Goal: Information Seeking & Learning: Learn about a topic

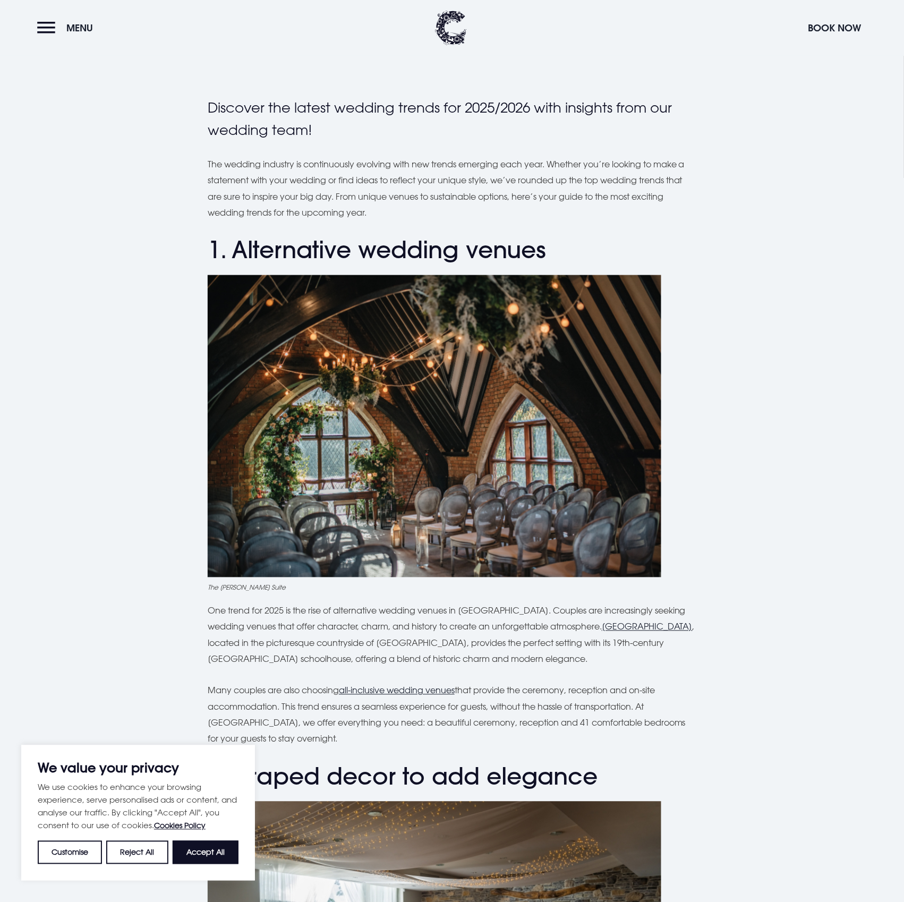
scroll to position [215, 0]
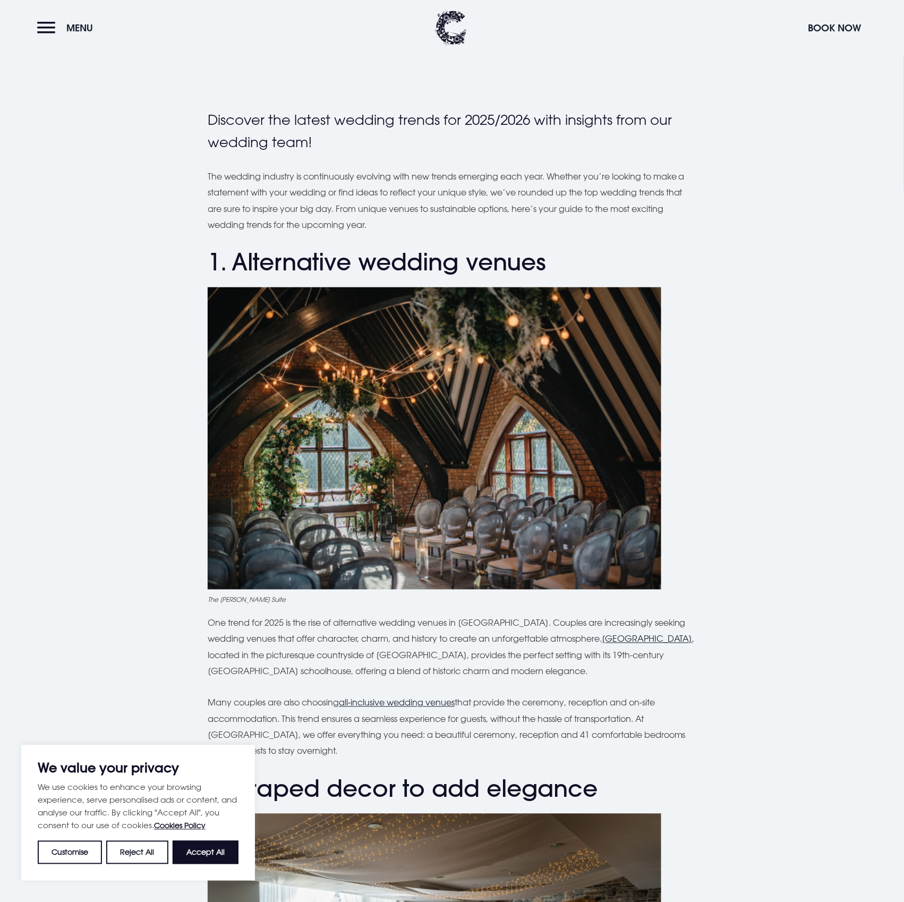
click at [686, 638] on u "Clandeboye Lodge" at bounding box center [647, 639] width 91 height 11
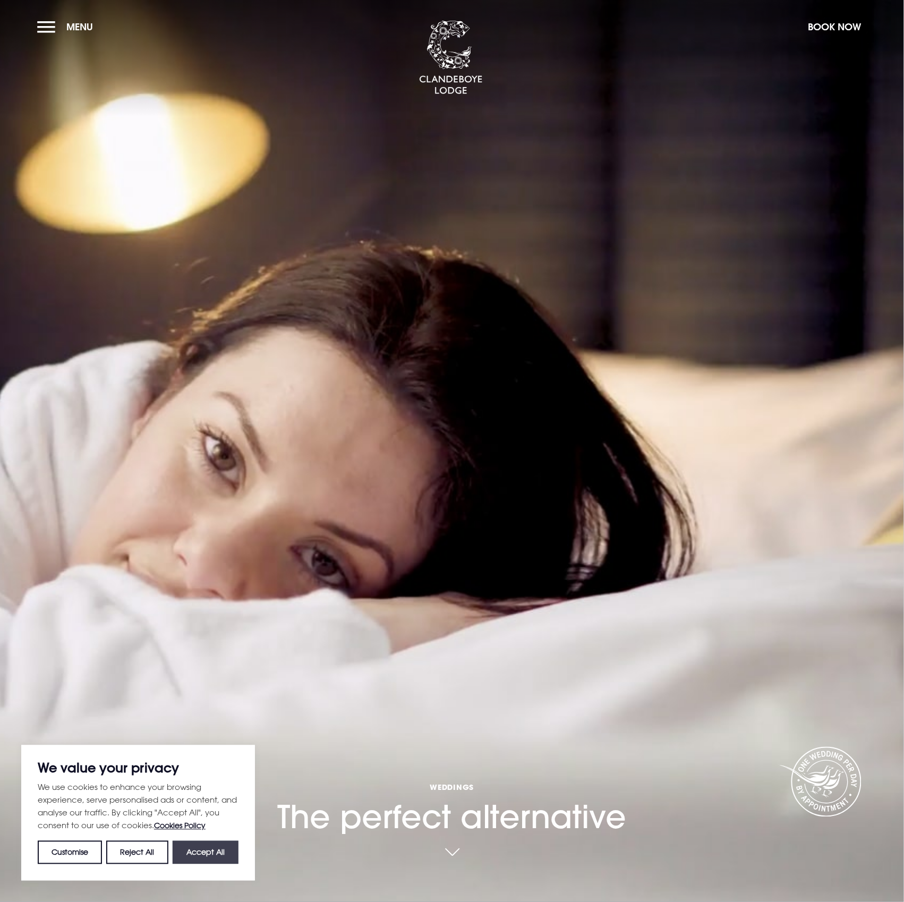
click at [194, 856] on button "Accept All" at bounding box center [206, 852] width 66 height 23
checkbox input "true"
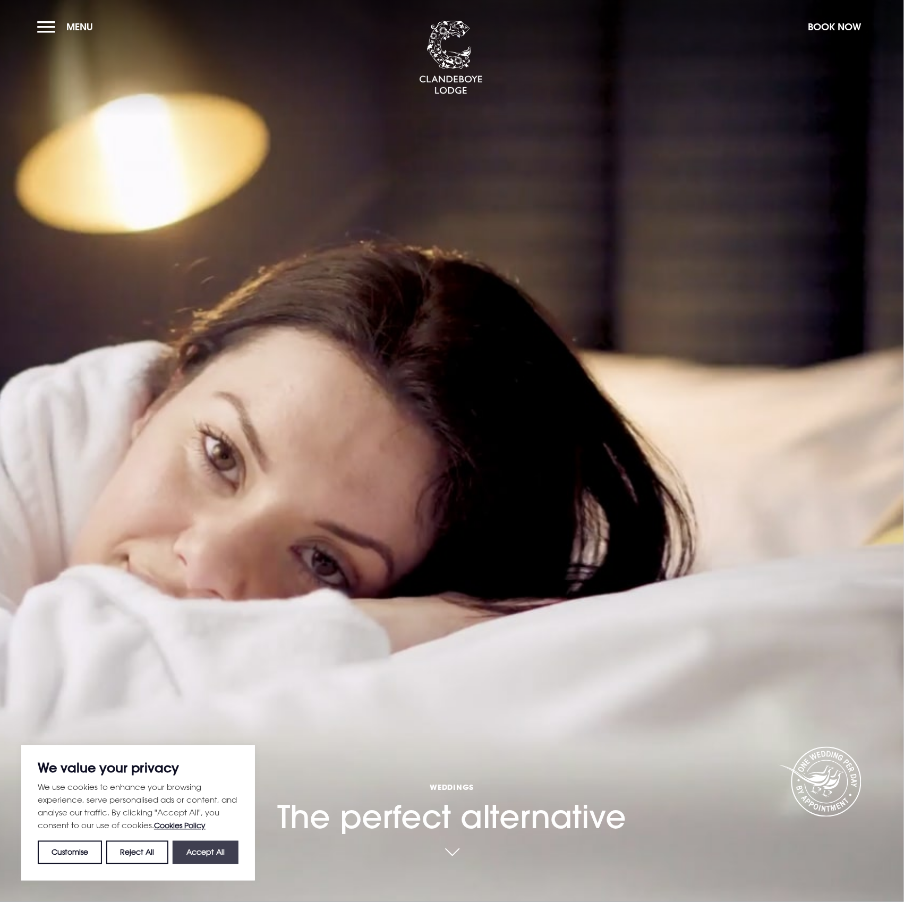
checkbox input "true"
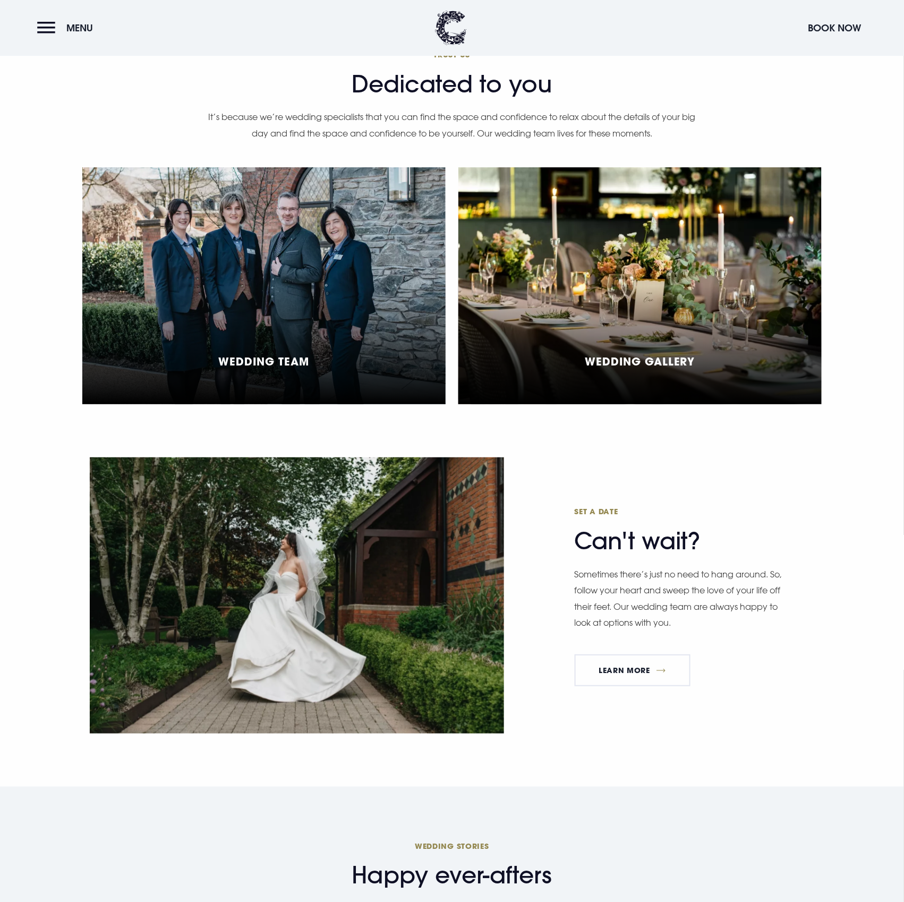
scroll to position [2609, 0]
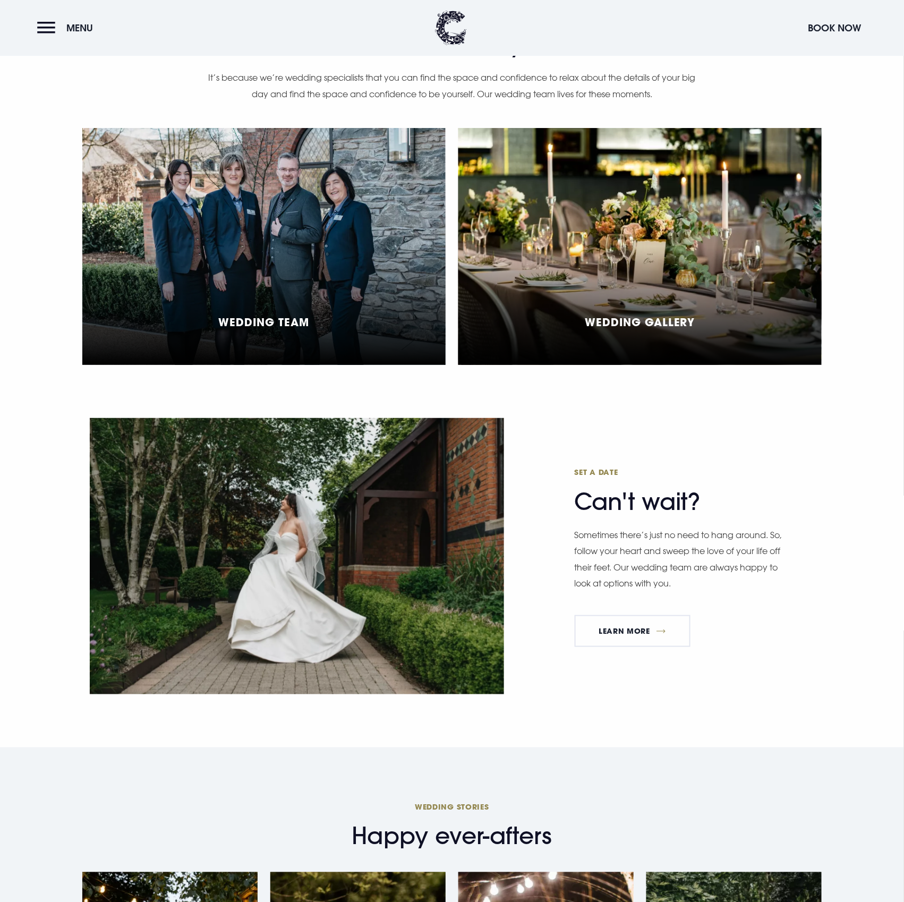
click at [699, 292] on div "Wedding Gallery" at bounding box center [639, 246] width 363 height 237
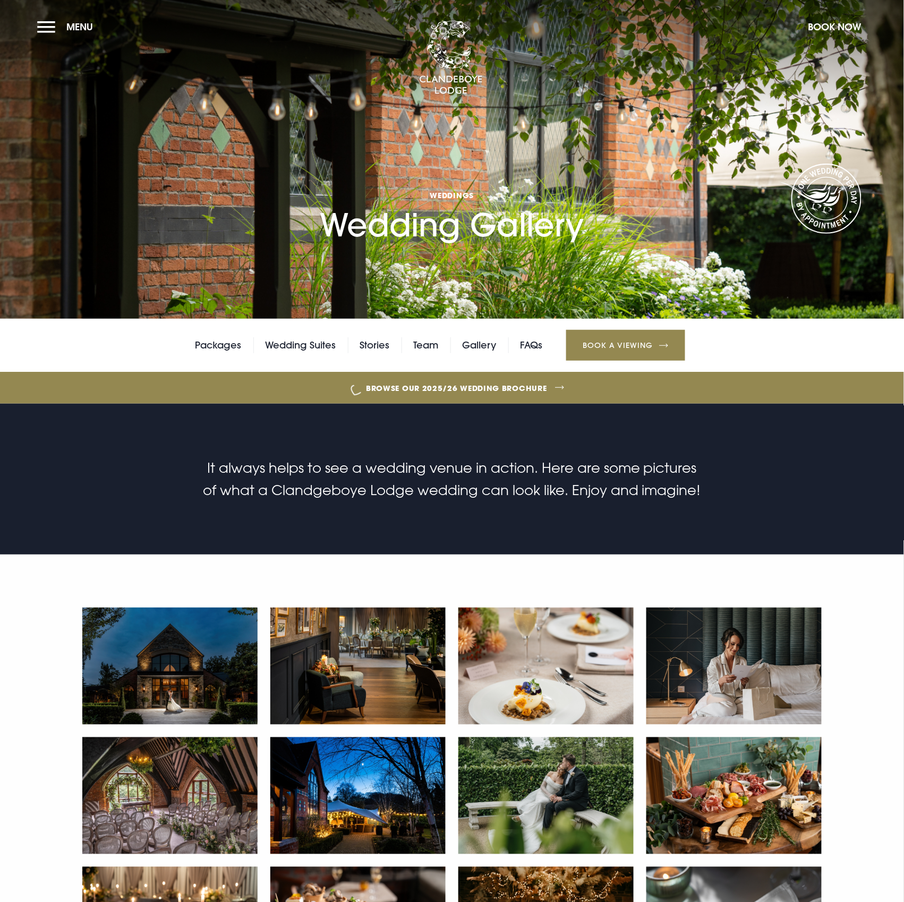
click at [170, 669] on img at bounding box center [169, 666] width 175 height 117
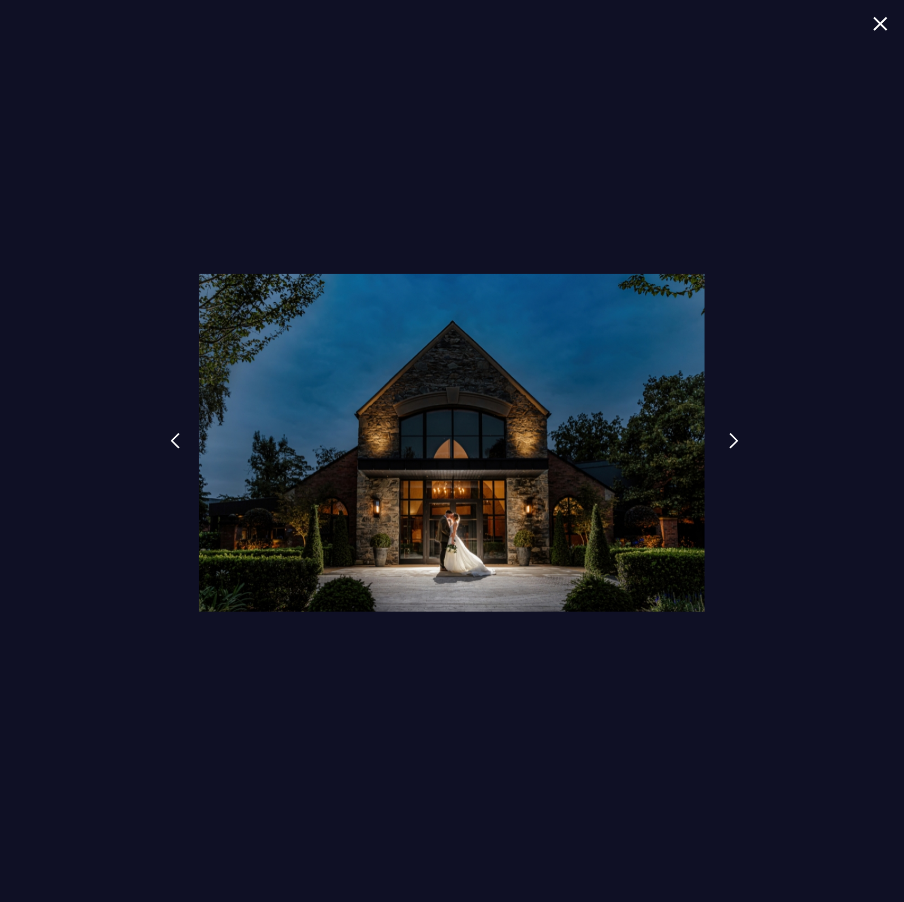
click at [733, 435] on img at bounding box center [734, 441] width 10 height 16
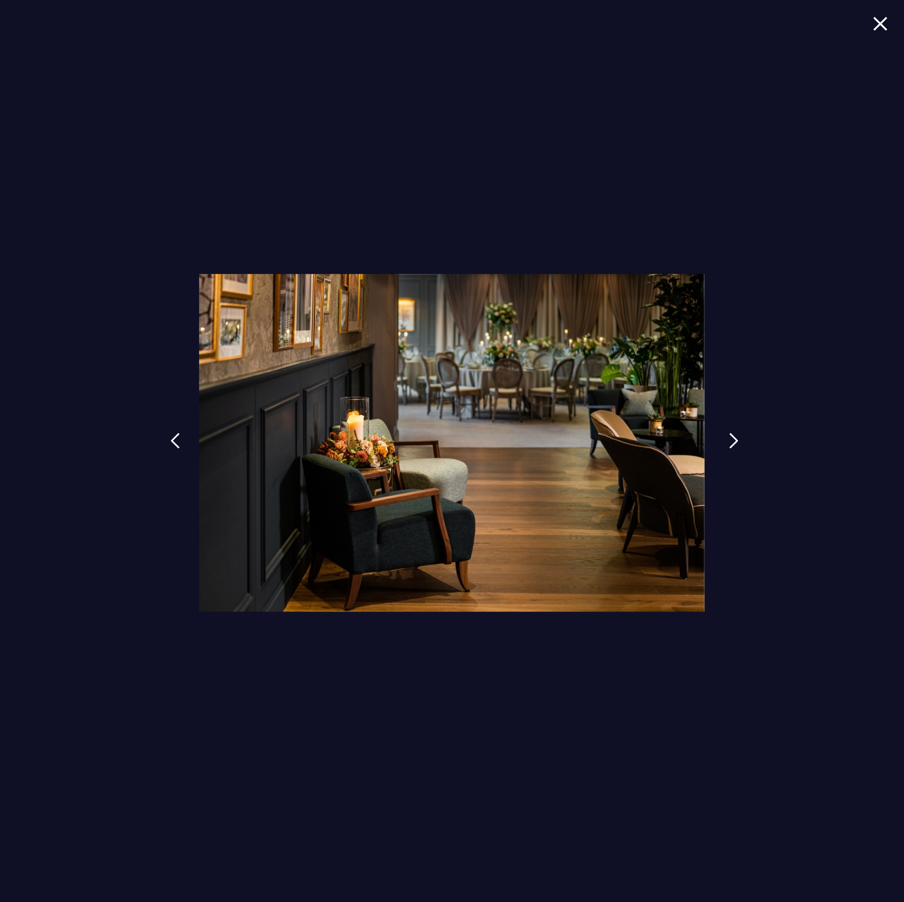
click at [733, 435] on img at bounding box center [734, 441] width 10 height 16
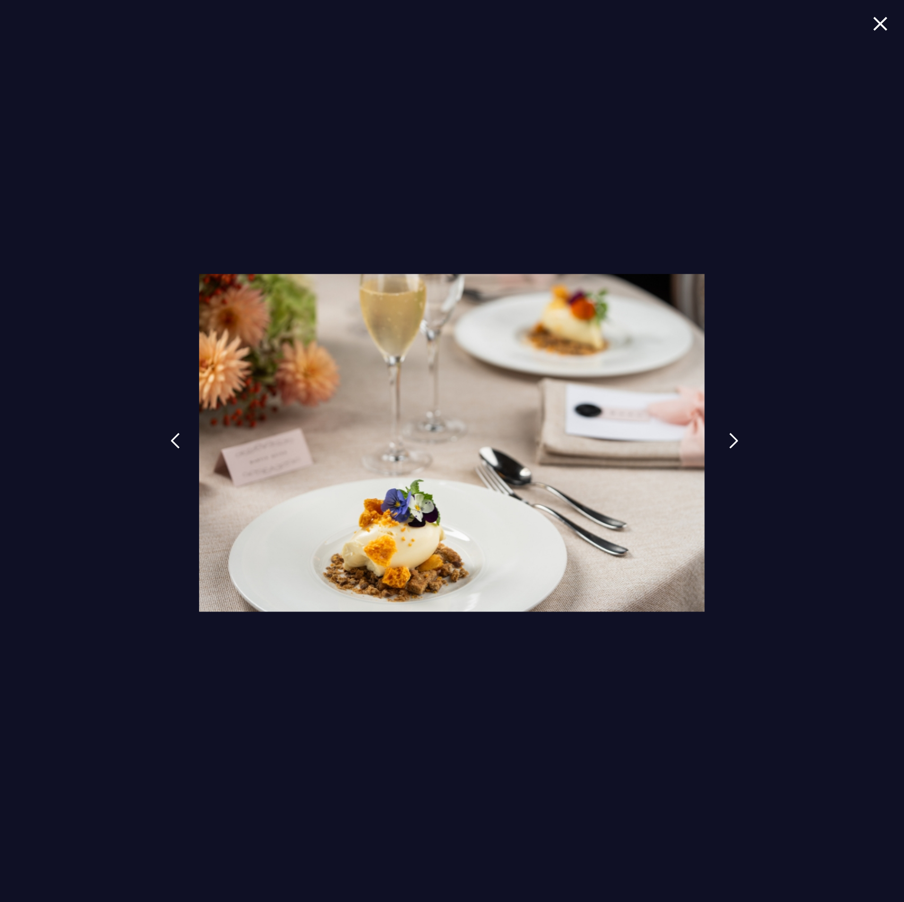
click at [733, 435] on img at bounding box center [734, 441] width 10 height 16
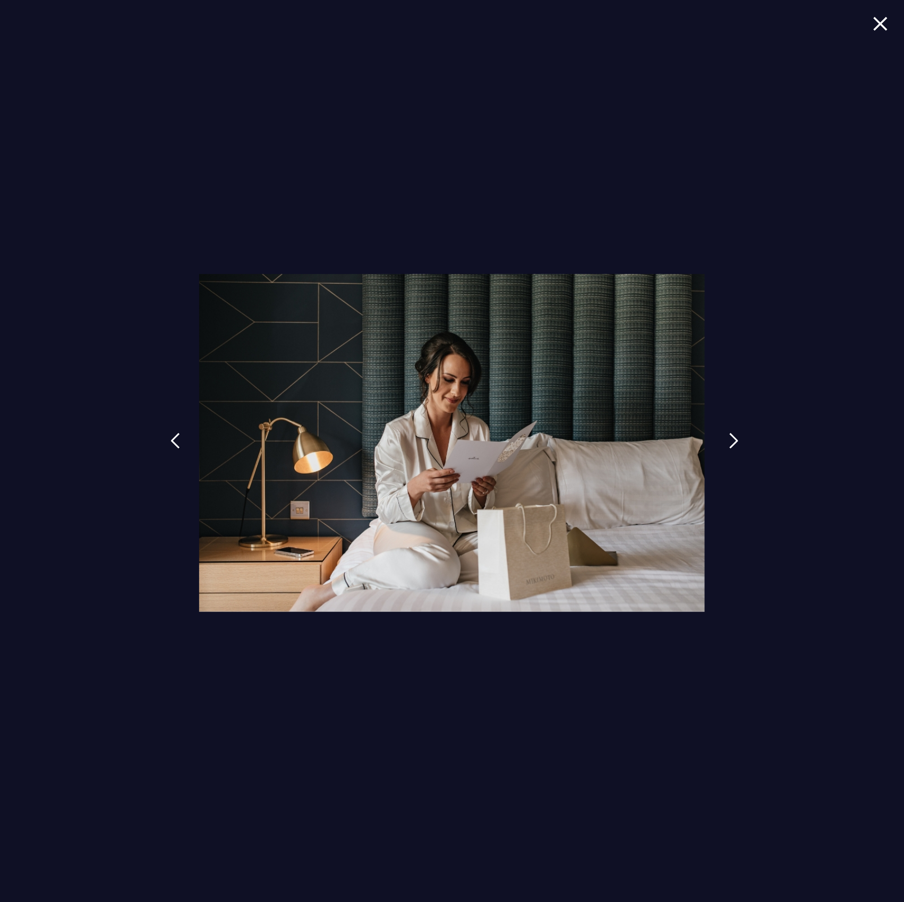
click at [733, 435] on img at bounding box center [734, 441] width 10 height 16
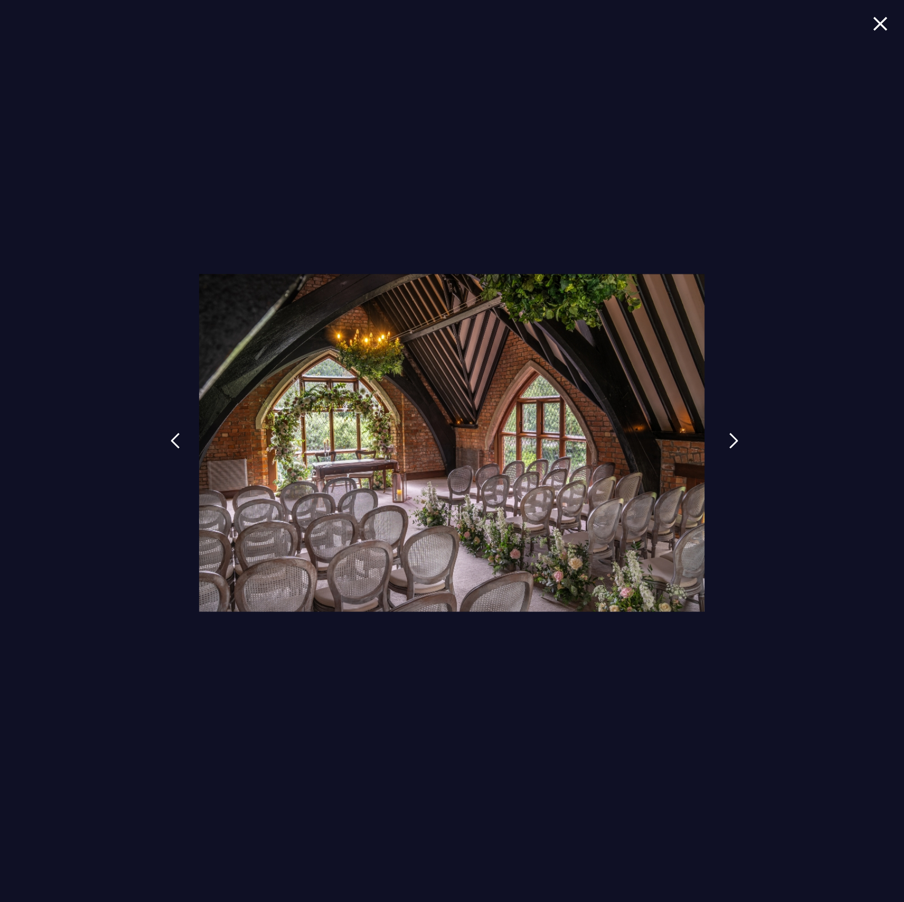
click at [733, 435] on img at bounding box center [734, 441] width 10 height 16
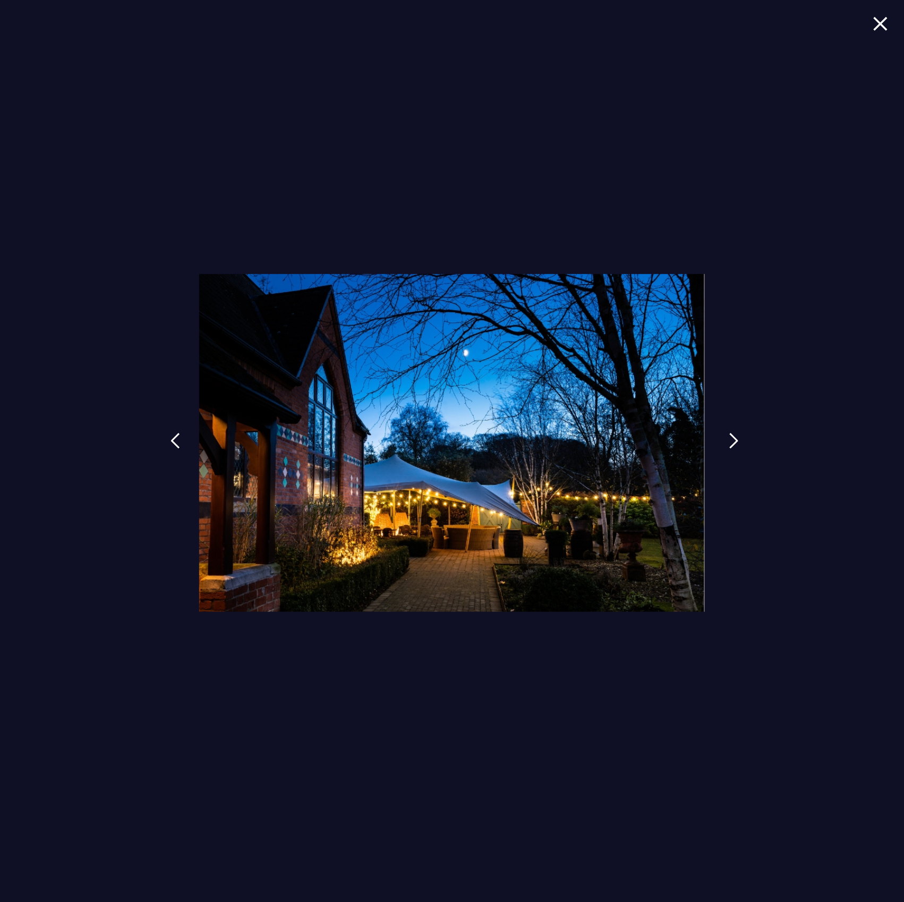
click at [733, 435] on img at bounding box center [734, 441] width 10 height 16
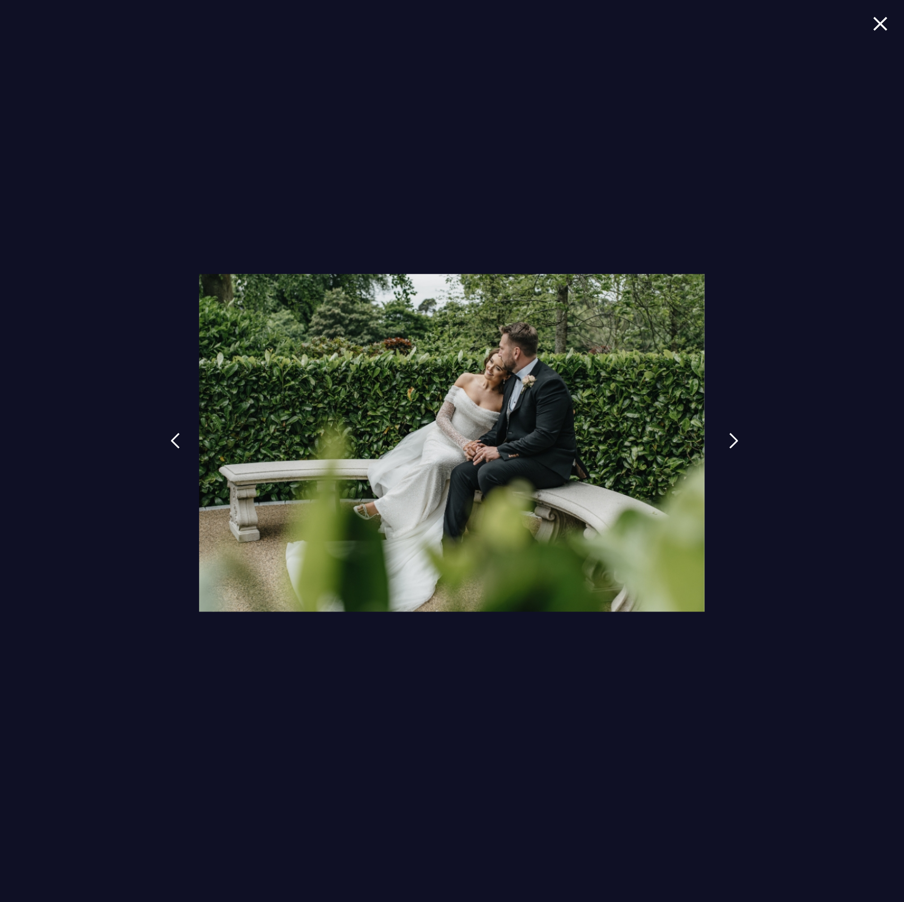
click at [733, 435] on img at bounding box center [734, 441] width 10 height 16
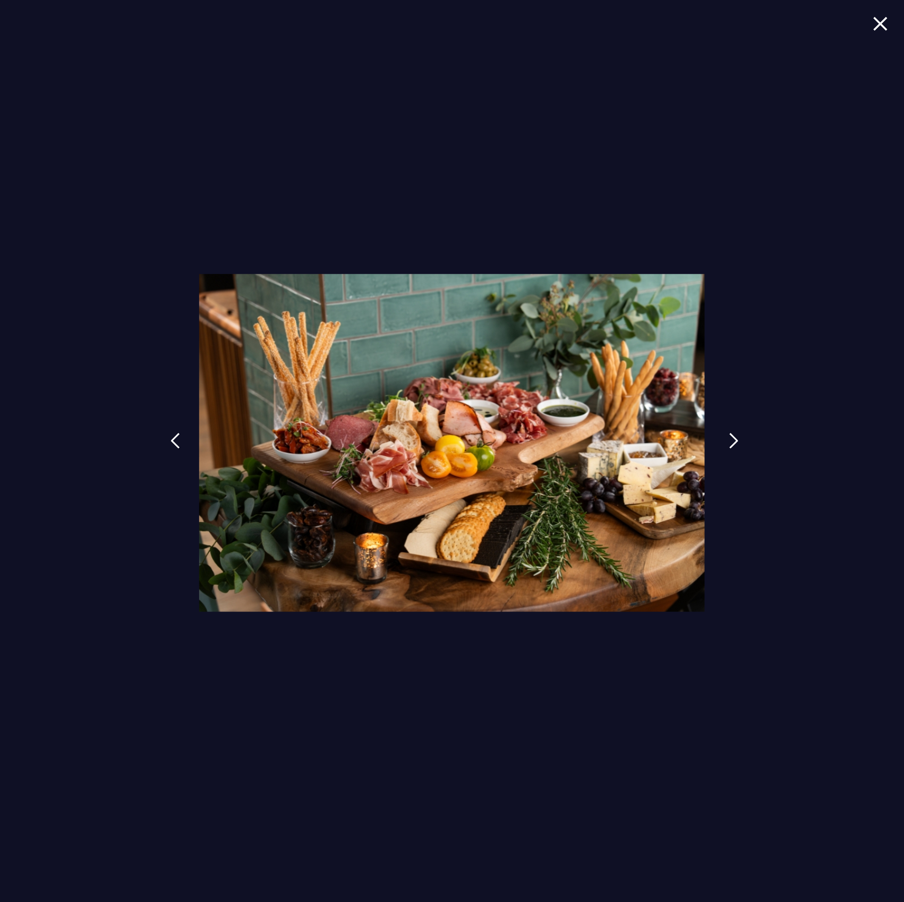
click at [733, 435] on img at bounding box center [734, 441] width 10 height 16
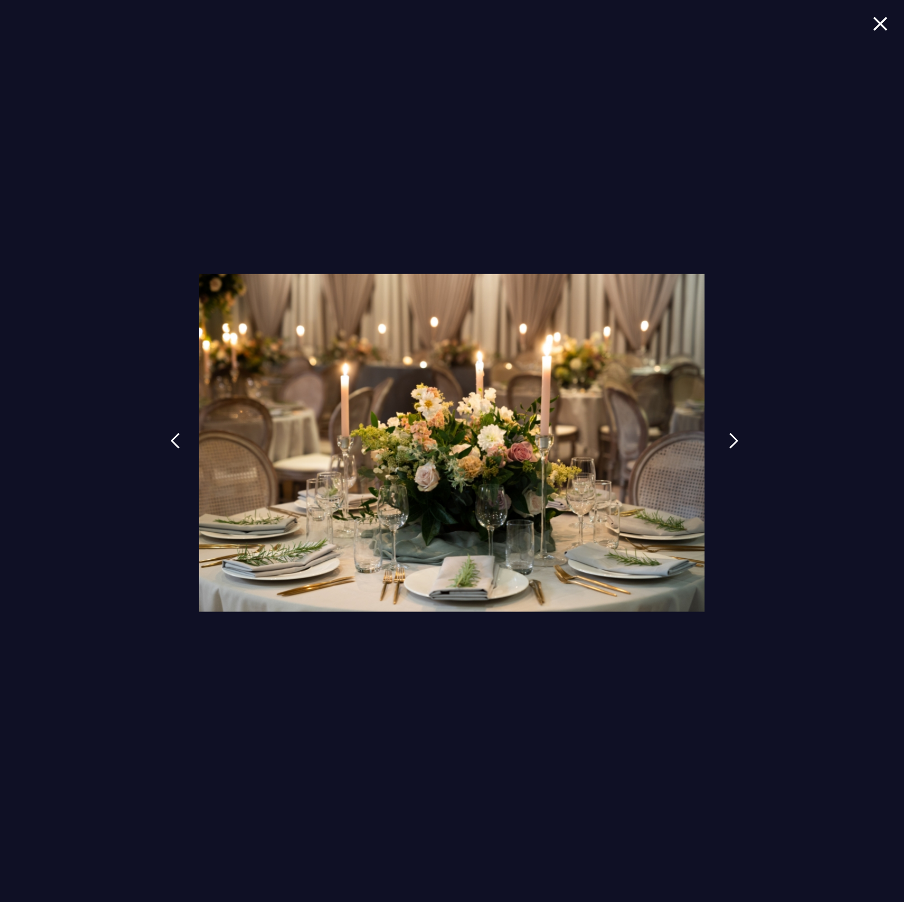
click at [733, 435] on img at bounding box center [734, 441] width 10 height 16
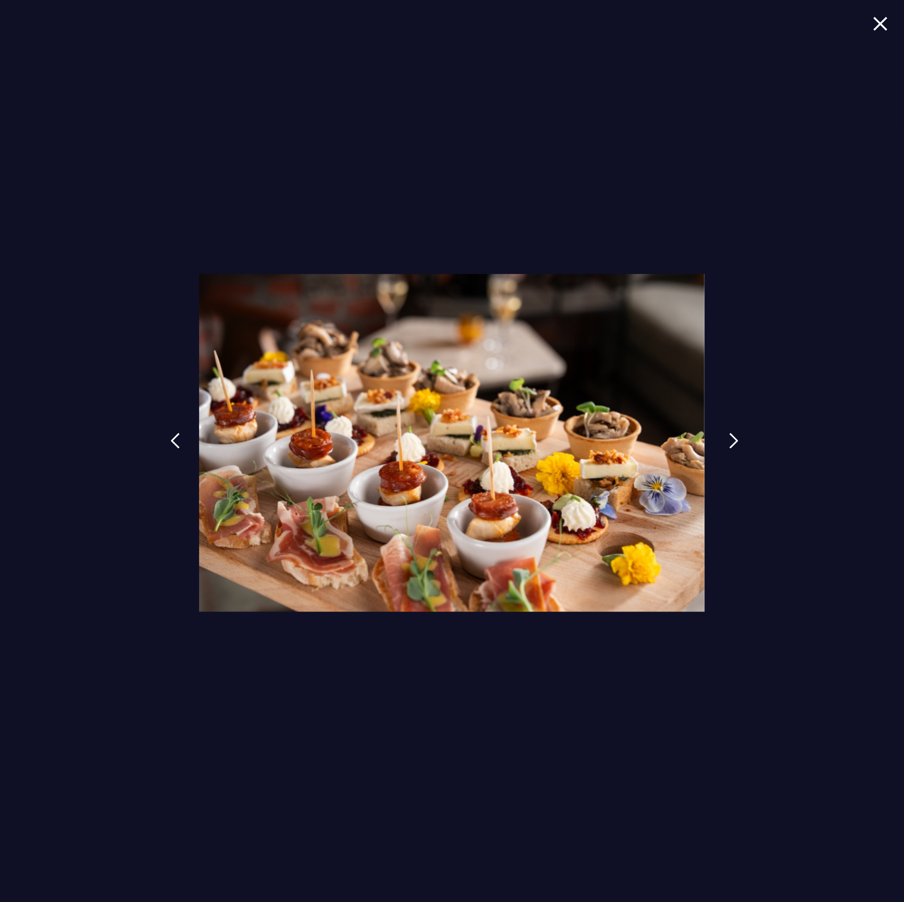
click at [733, 435] on img at bounding box center [734, 441] width 10 height 16
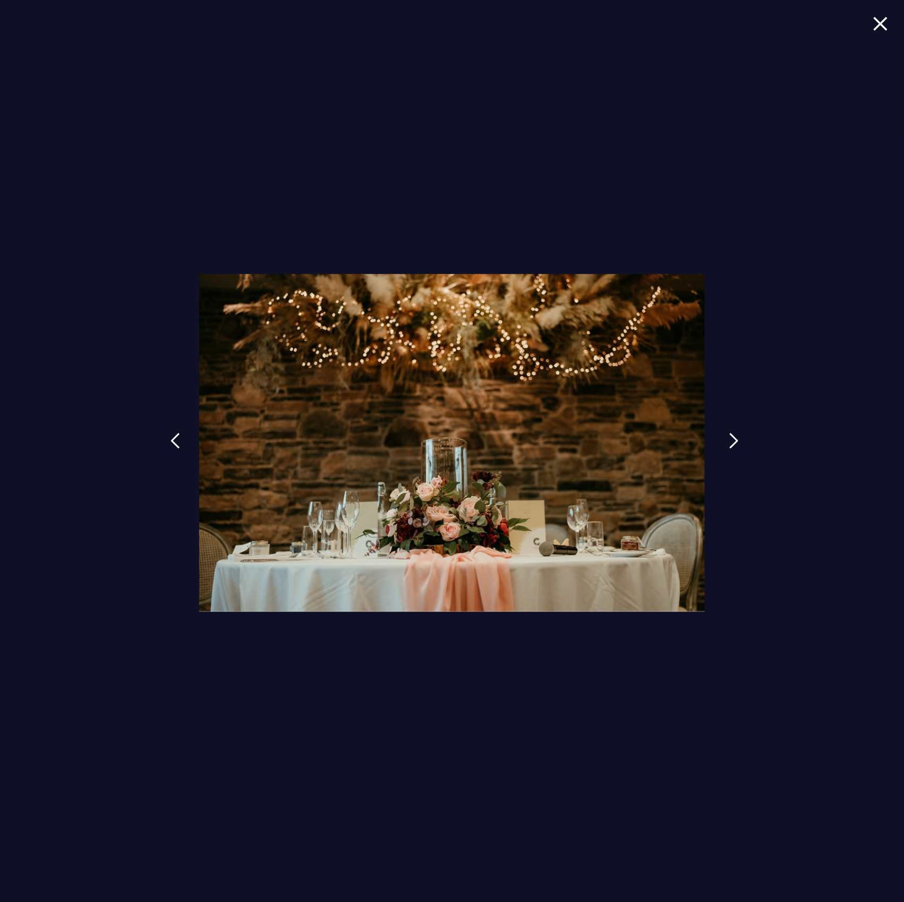
click at [733, 435] on img at bounding box center [734, 441] width 10 height 16
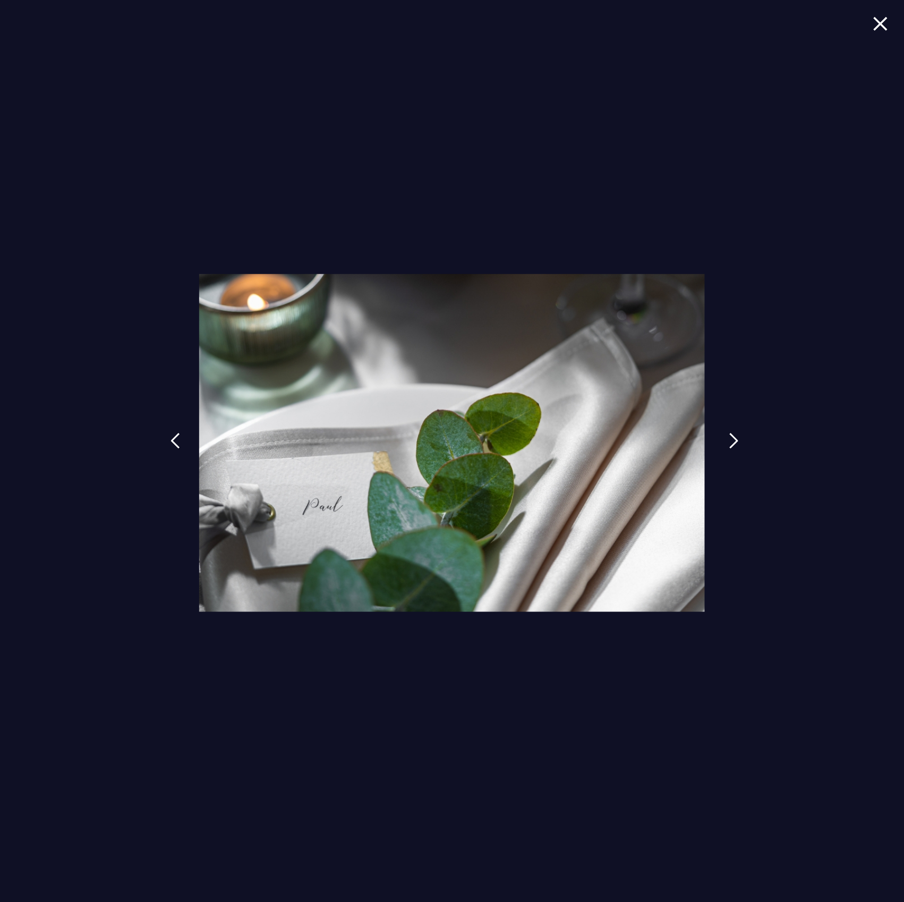
click at [733, 435] on img at bounding box center [734, 441] width 10 height 16
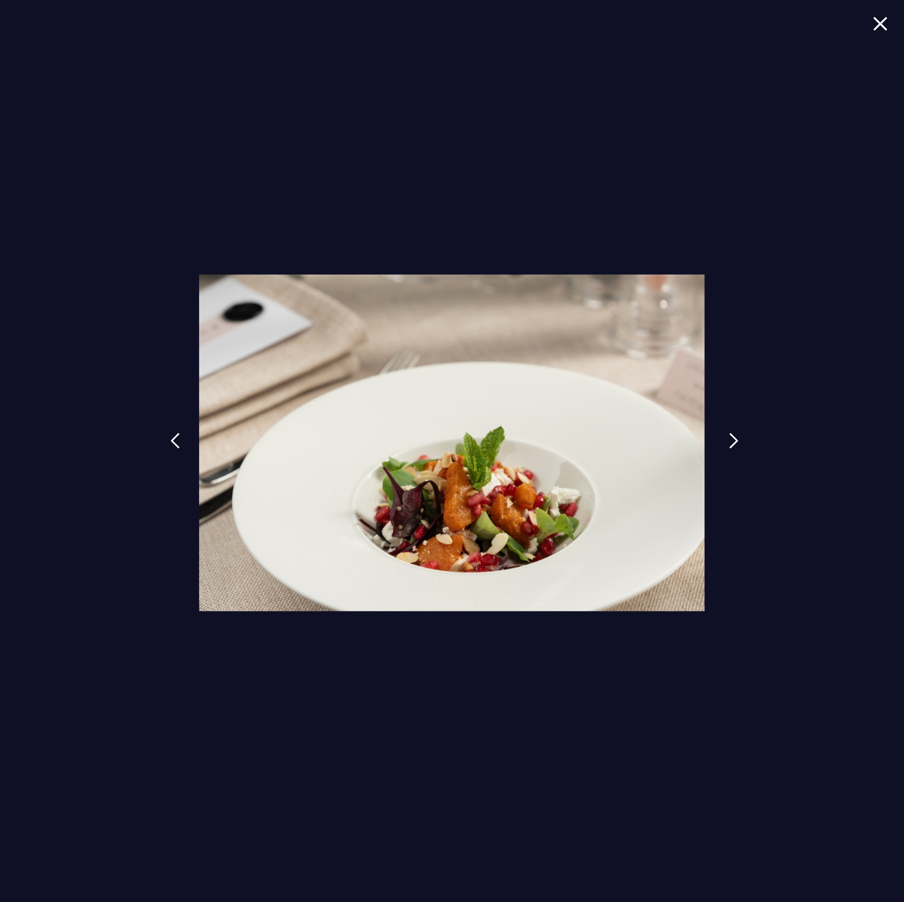
click at [733, 435] on img at bounding box center [734, 441] width 10 height 16
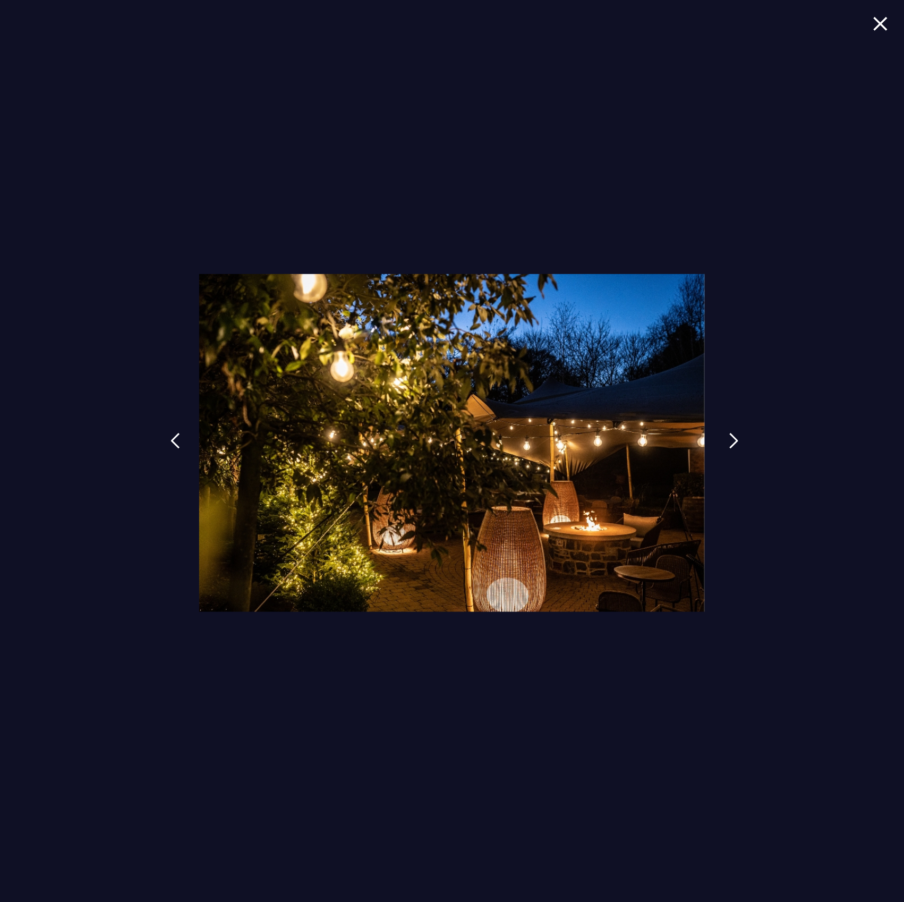
click at [733, 435] on img at bounding box center [734, 441] width 10 height 16
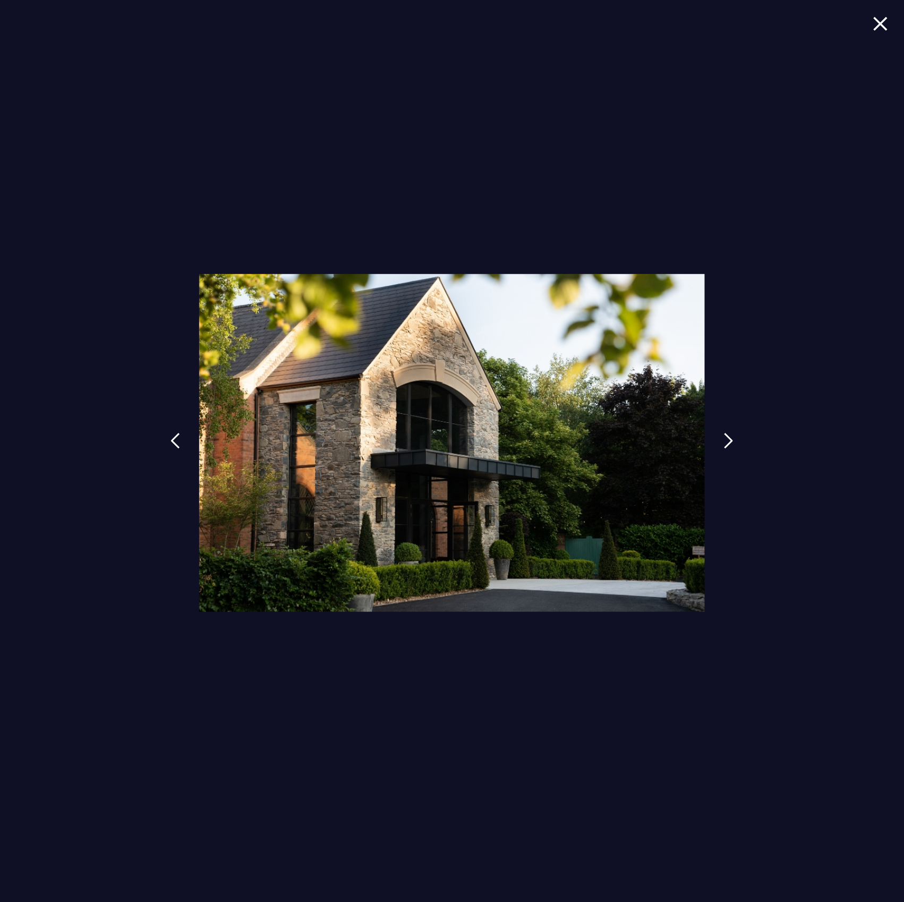
click at [883, 27] on img at bounding box center [880, 23] width 15 height 14
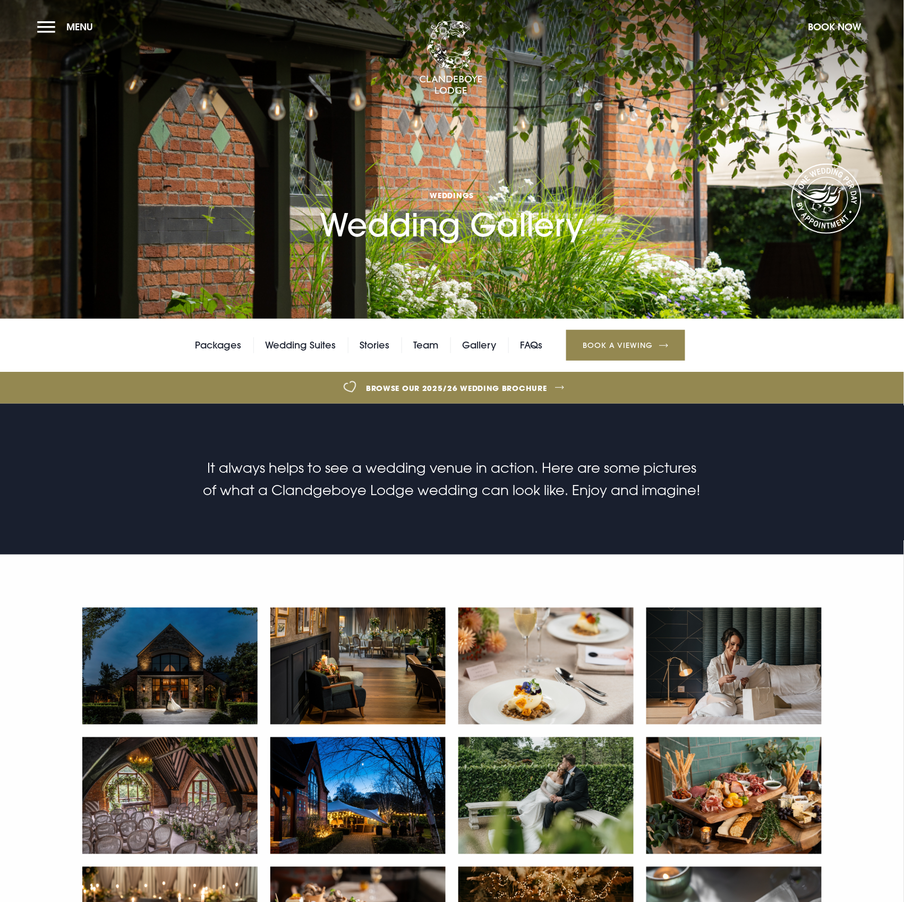
click at [224, 665] on img at bounding box center [169, 666] width 175 height 117
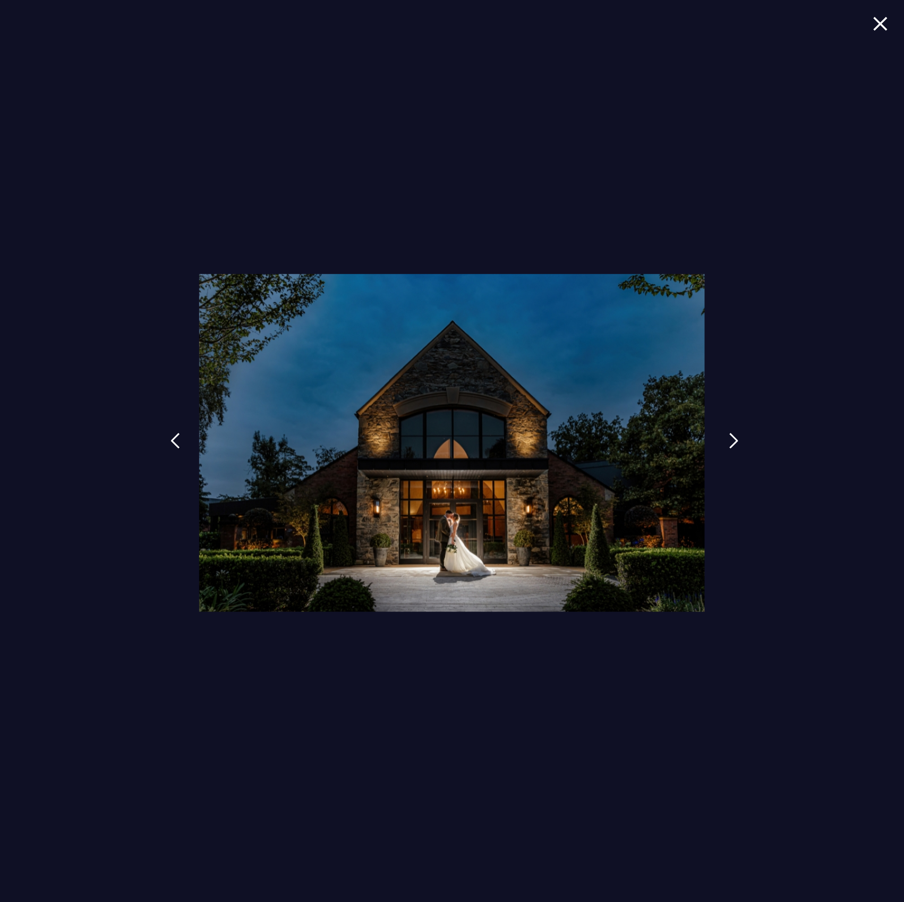
click at [724, 450] on link at bounding box center [734, 448] width 27 height 49
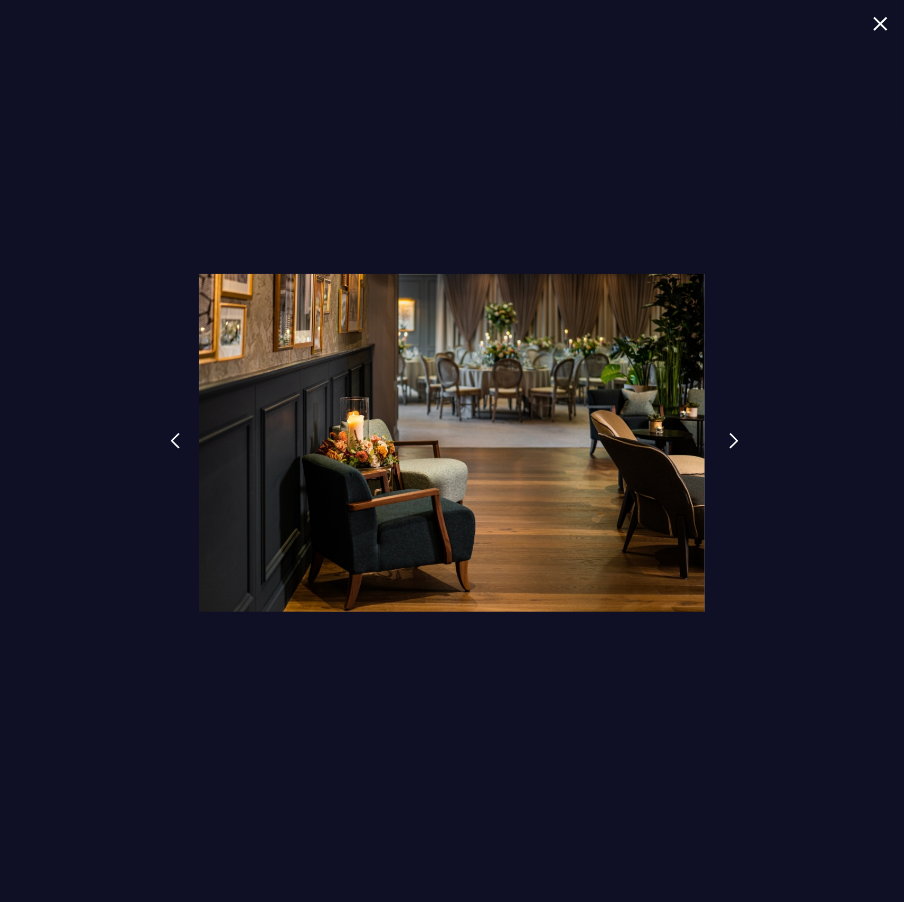
click at [724, 450] on link at bounding box center [734, 448] width 27 height 49
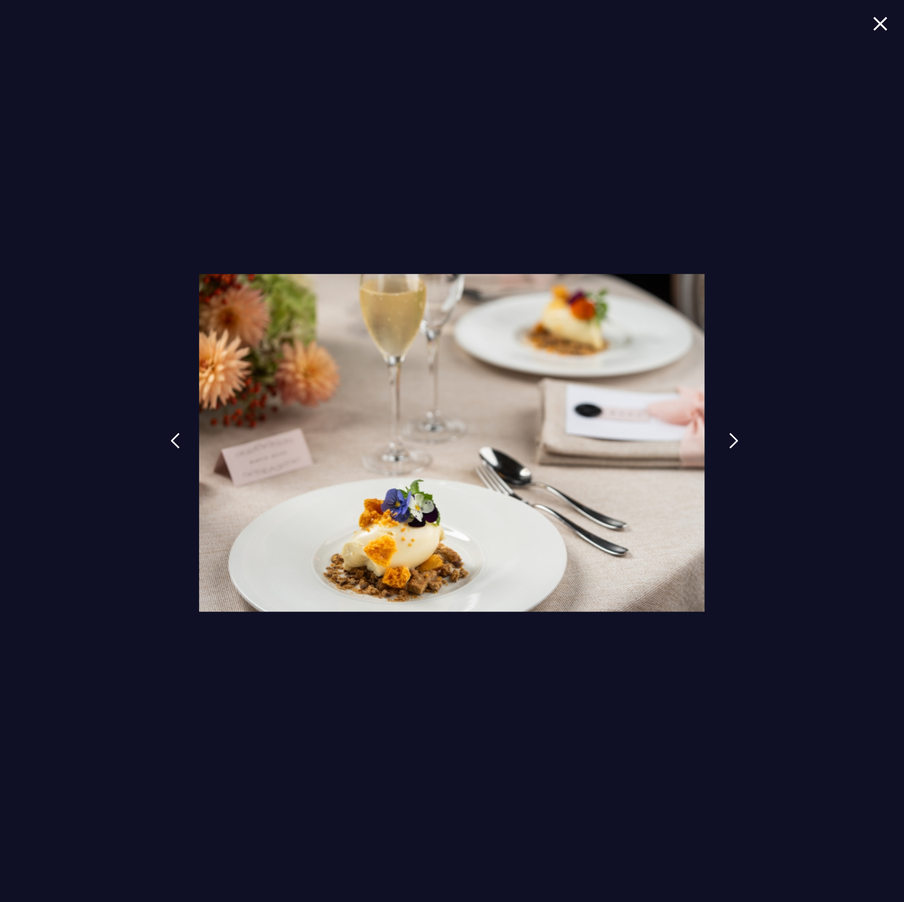
click at [724, 450] on link at bounding box center [734, 448] width 27 height 49
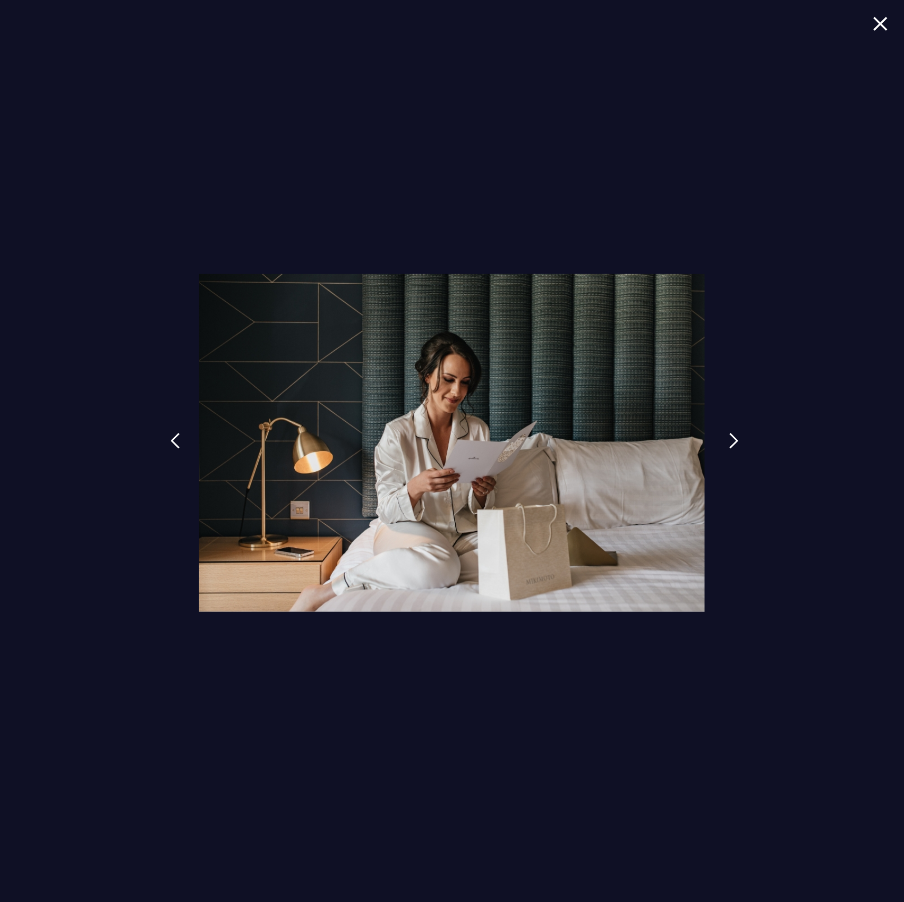
click at [724, 450] on link at bounding box center [734, 448] width 27 height 49
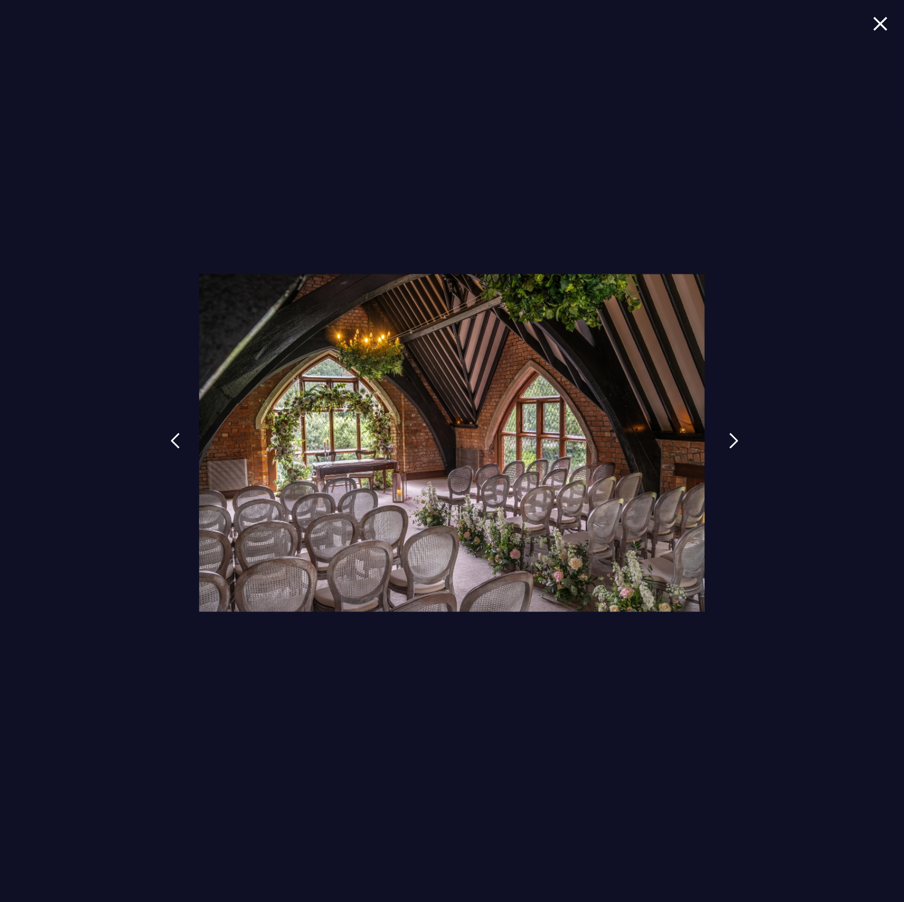
click at [724, 450] on link at bounding box center [734, 448] width 27 height 49
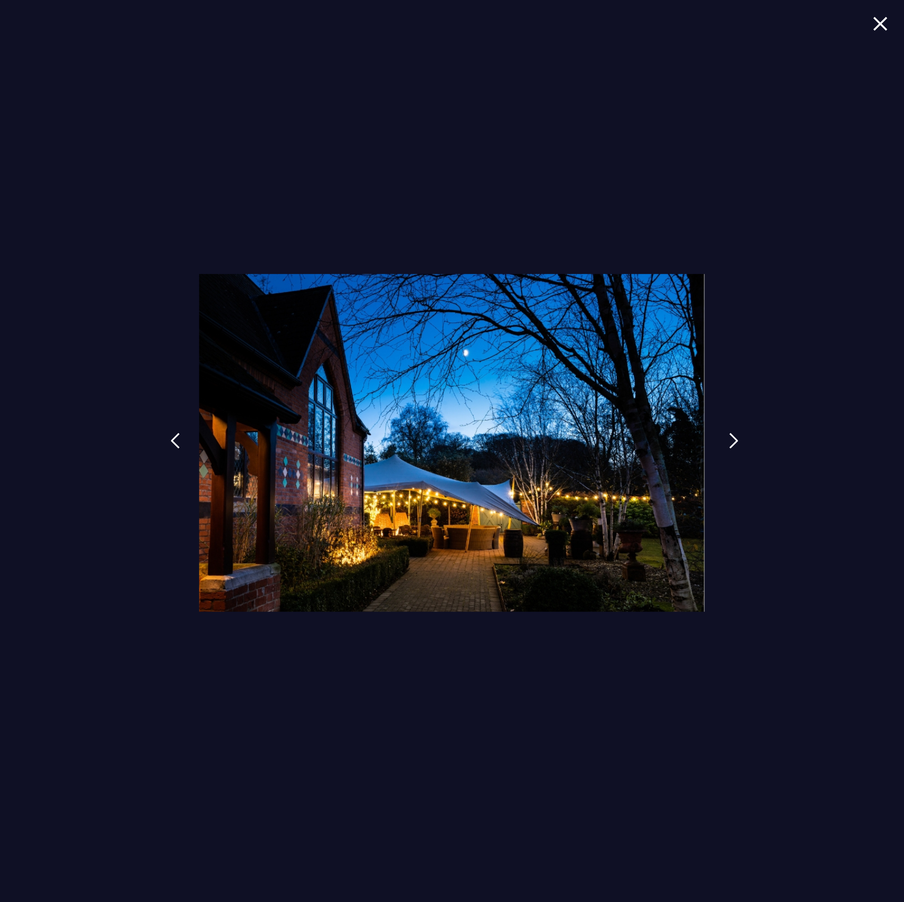
click at [724, 450] on link at bounding box center [734, 448] width 27 height 49
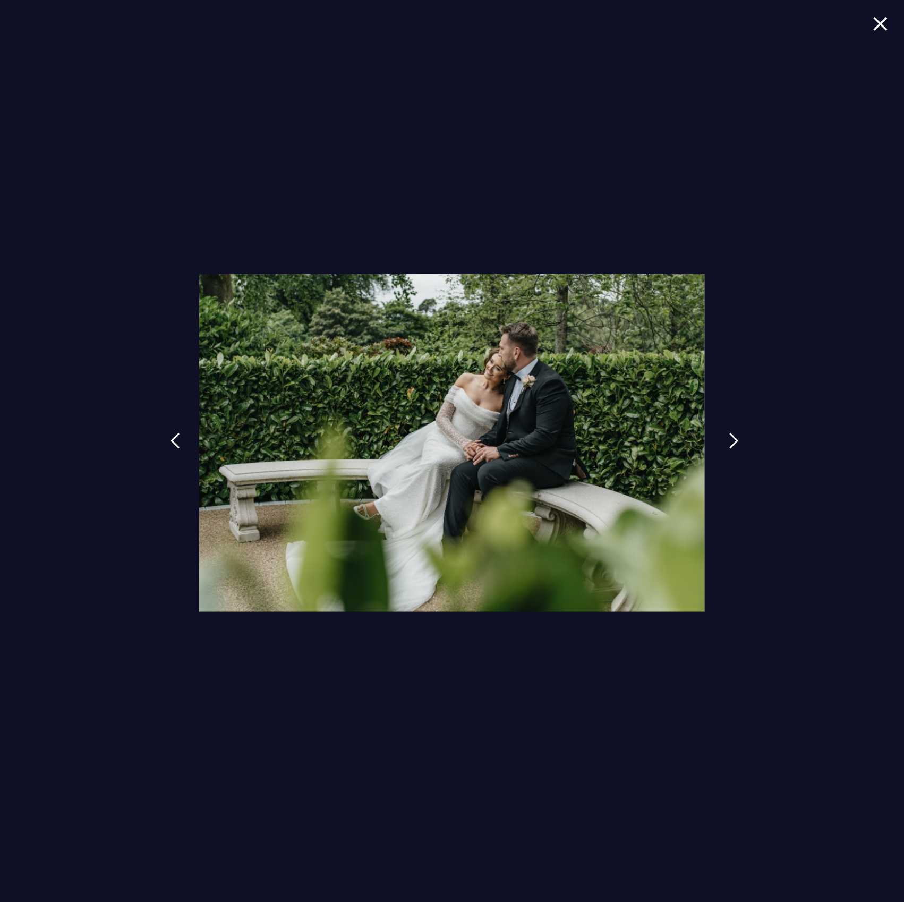
click at [724, 450] on link at bounding box center [734, 448] width 27 height 49
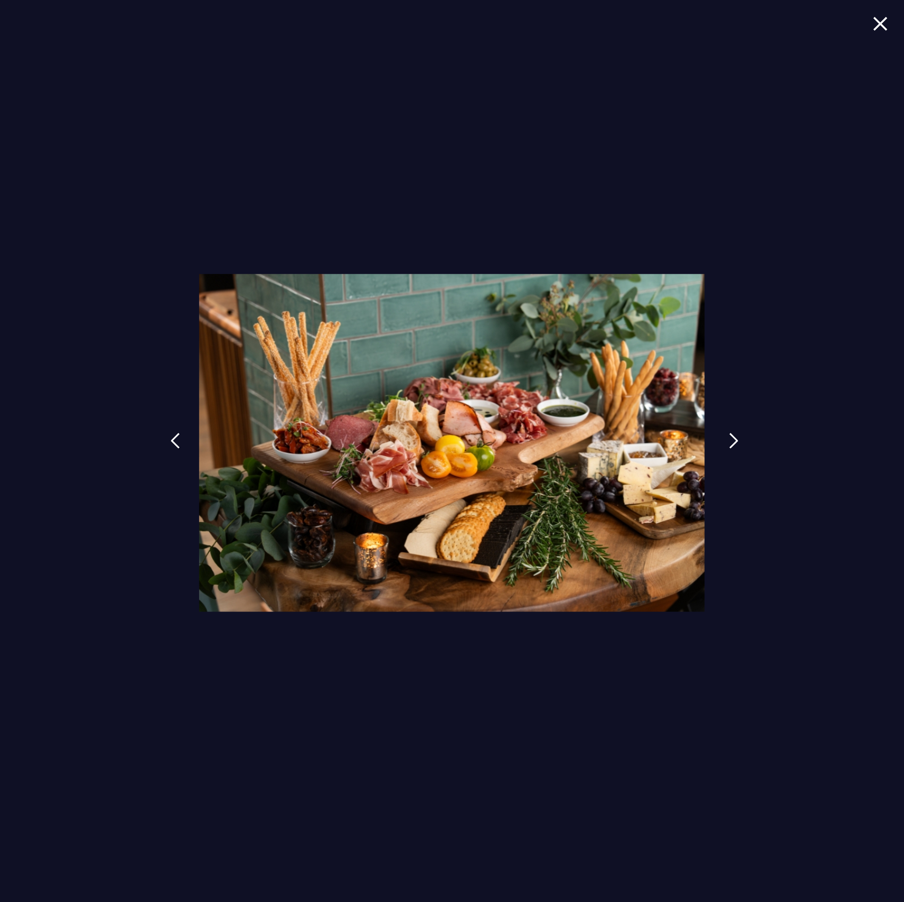
click at [724, 450] on link at bounding box center [734, 448] width 27 height 49
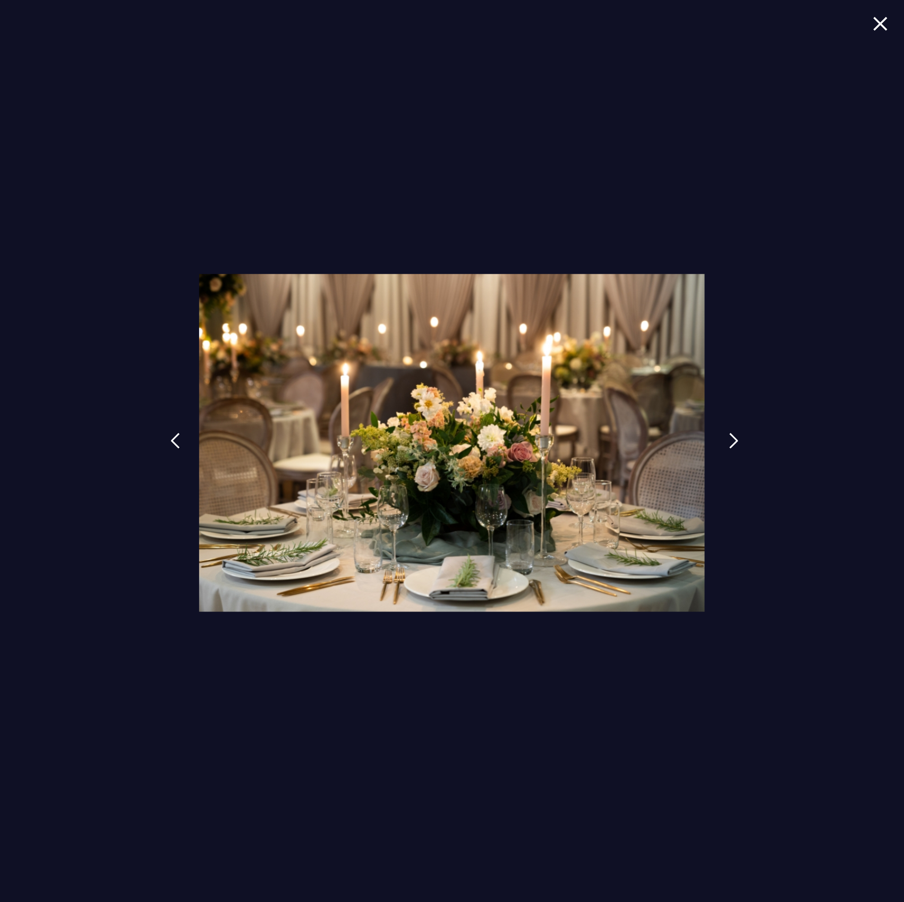
click at [724, 450] on link at bounding box center [734, 448] width 27 height 49
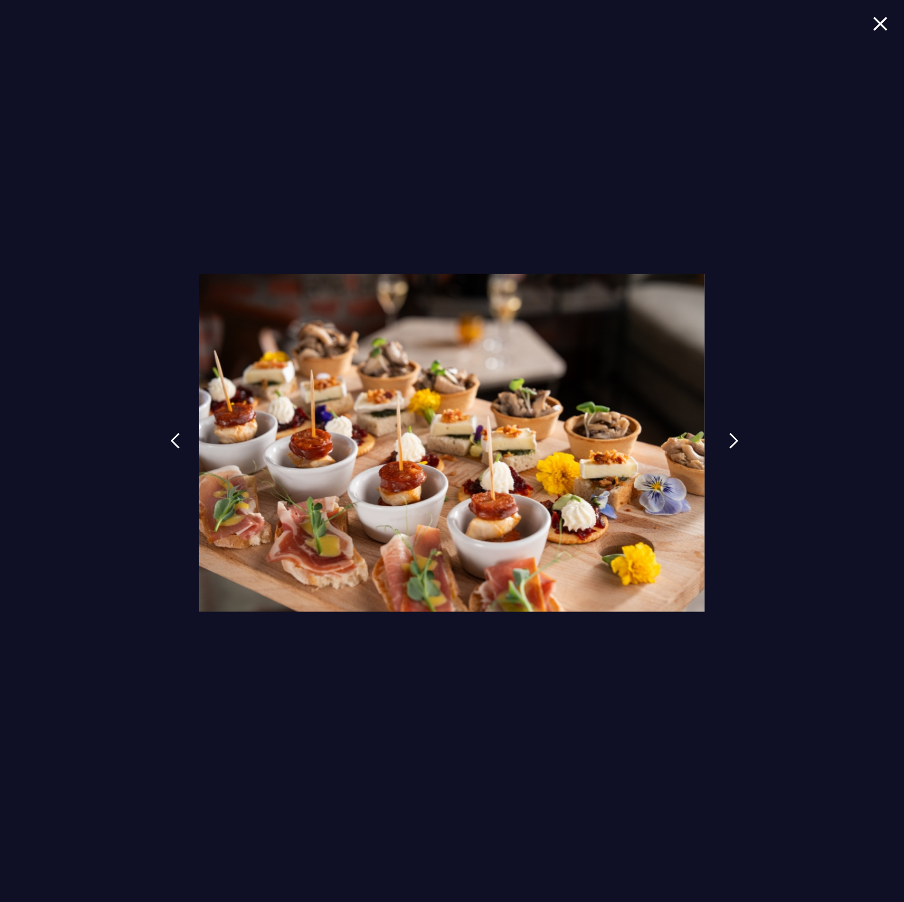
click at [724, 450] on link at bounding box center [734, 448] width 27 height 49
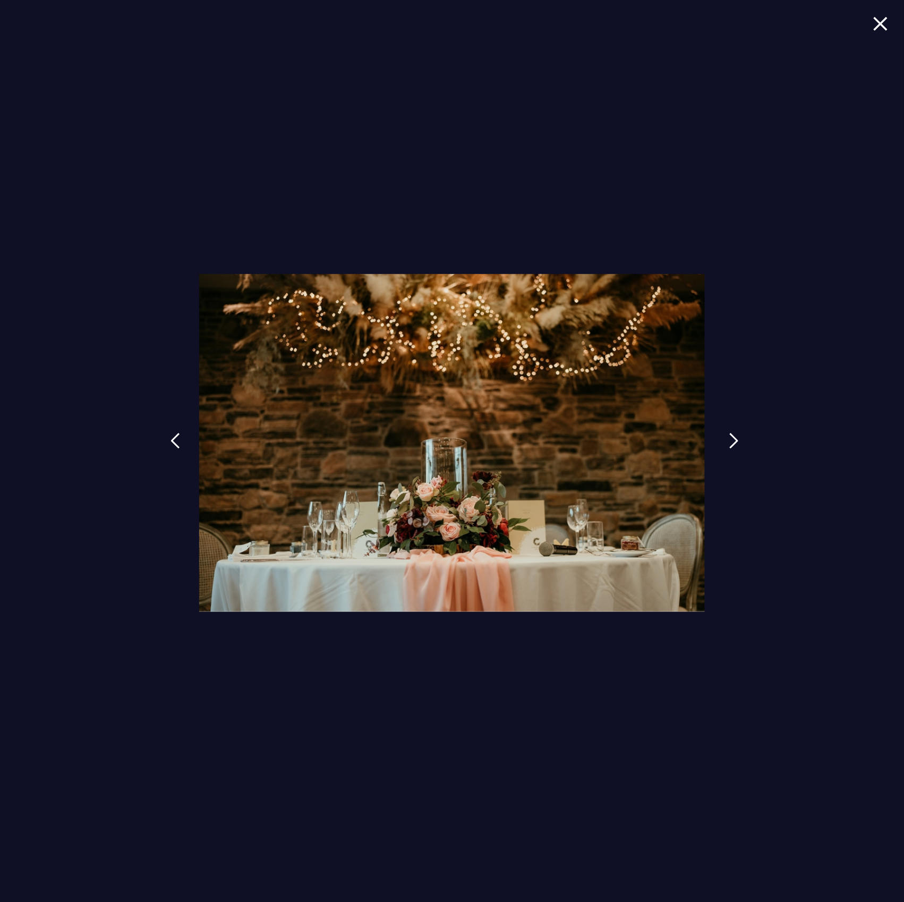
click at [724, 450] on link at bounding box center [734, 448] width 27 height 49
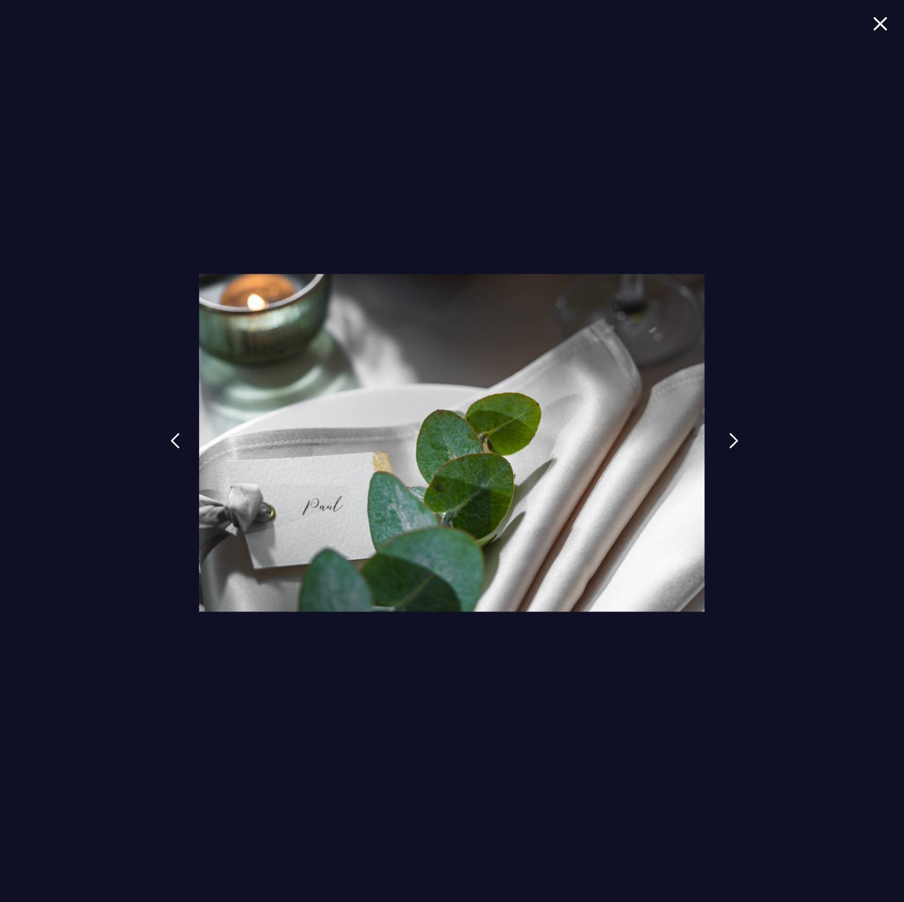
click at [724, 450] on link at bounding box center [734, 448] width 27 height 49
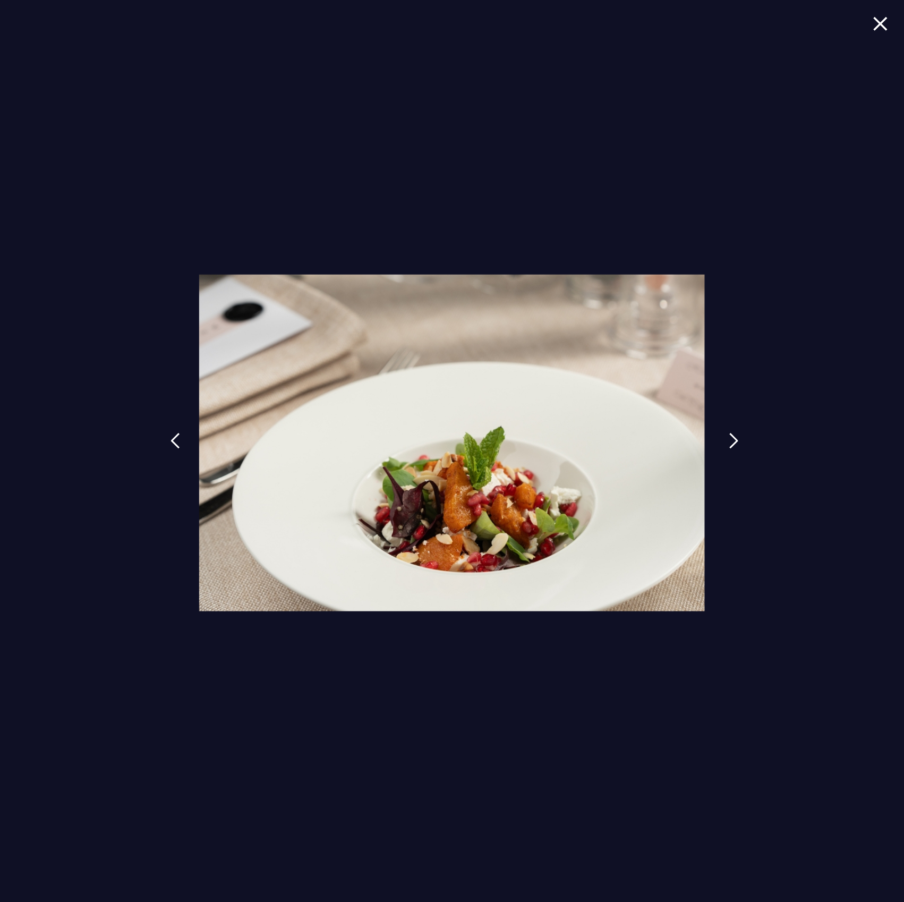
click at [724, 450] on link at bounding box center [734, 448] width 27 height 49
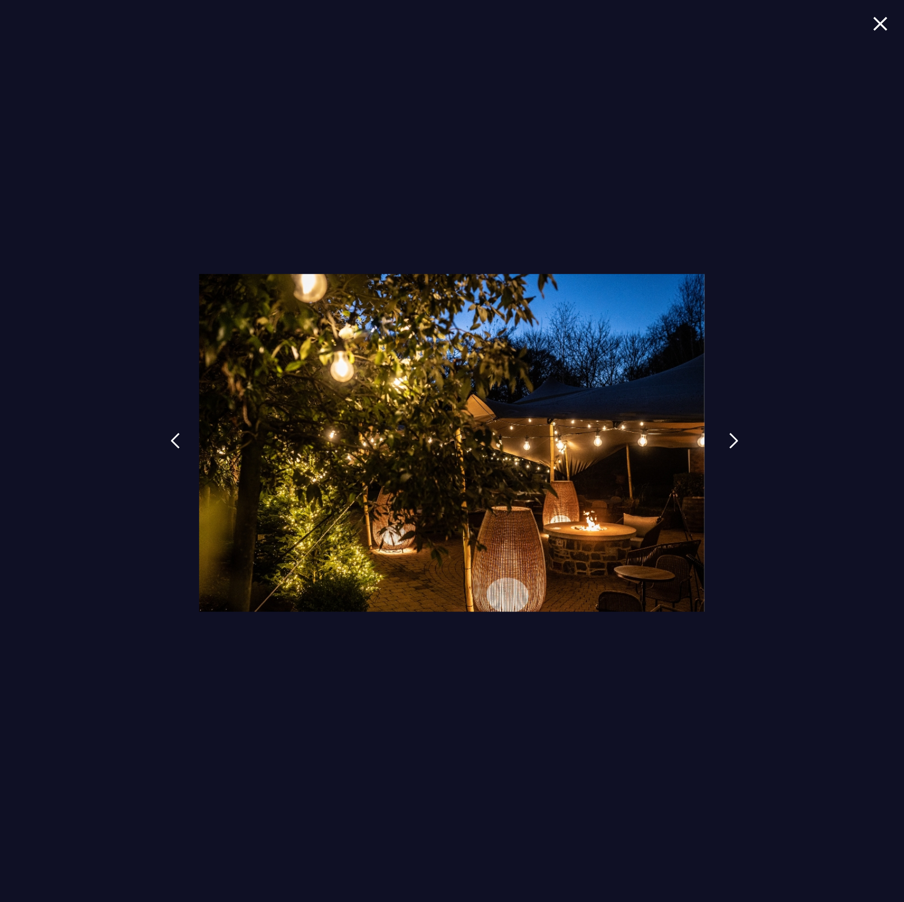
click at [724, 450] on link at bounding box center [734, 448] width 27 height 49
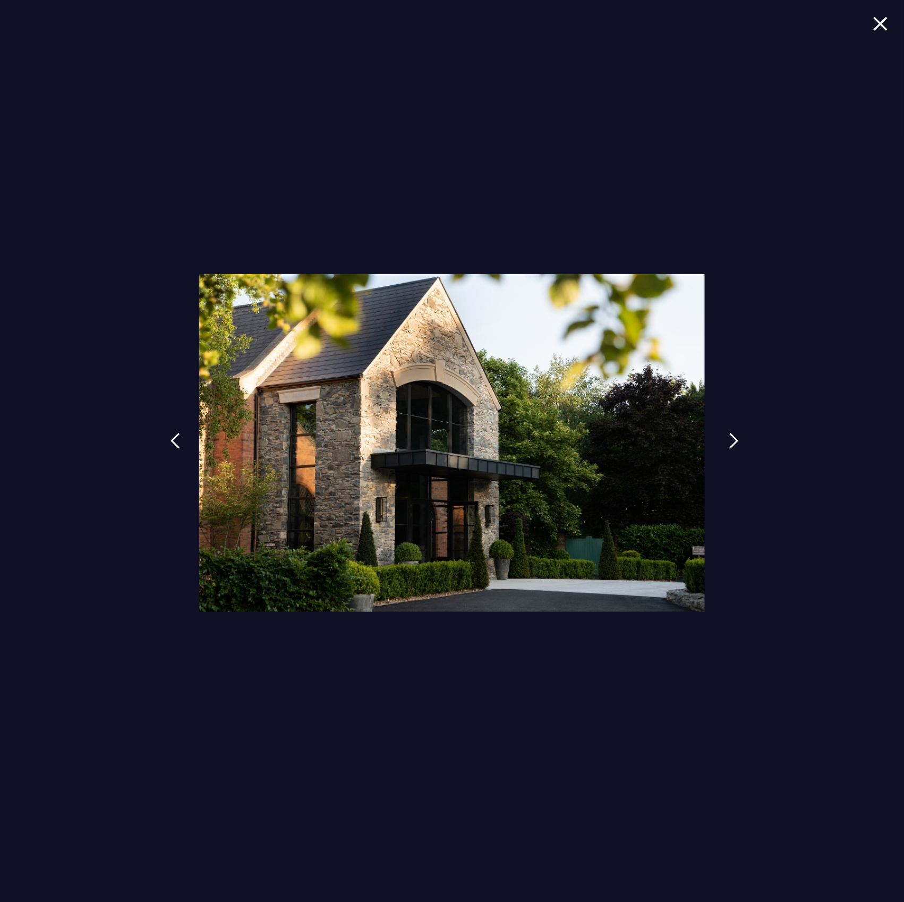
click at [736, 449] on img at bounding box center [734, 441] width 10 height 16
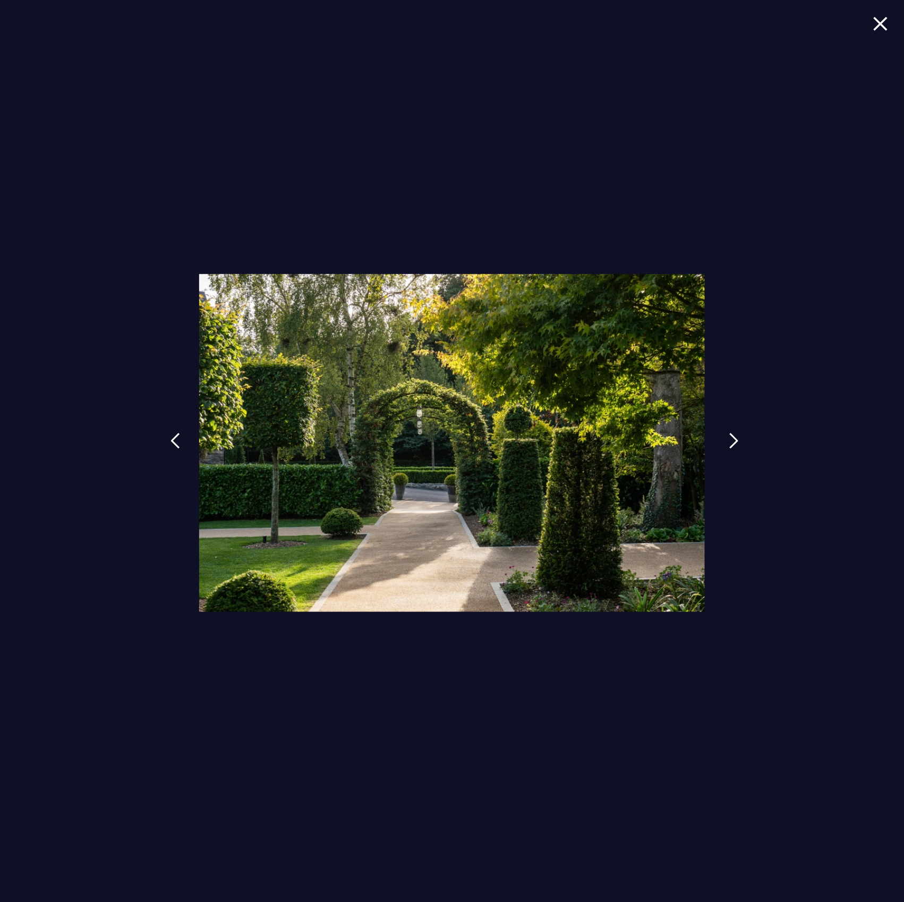
click at [736, 449] on img at bounding box center [734, 441] width 10 height 16
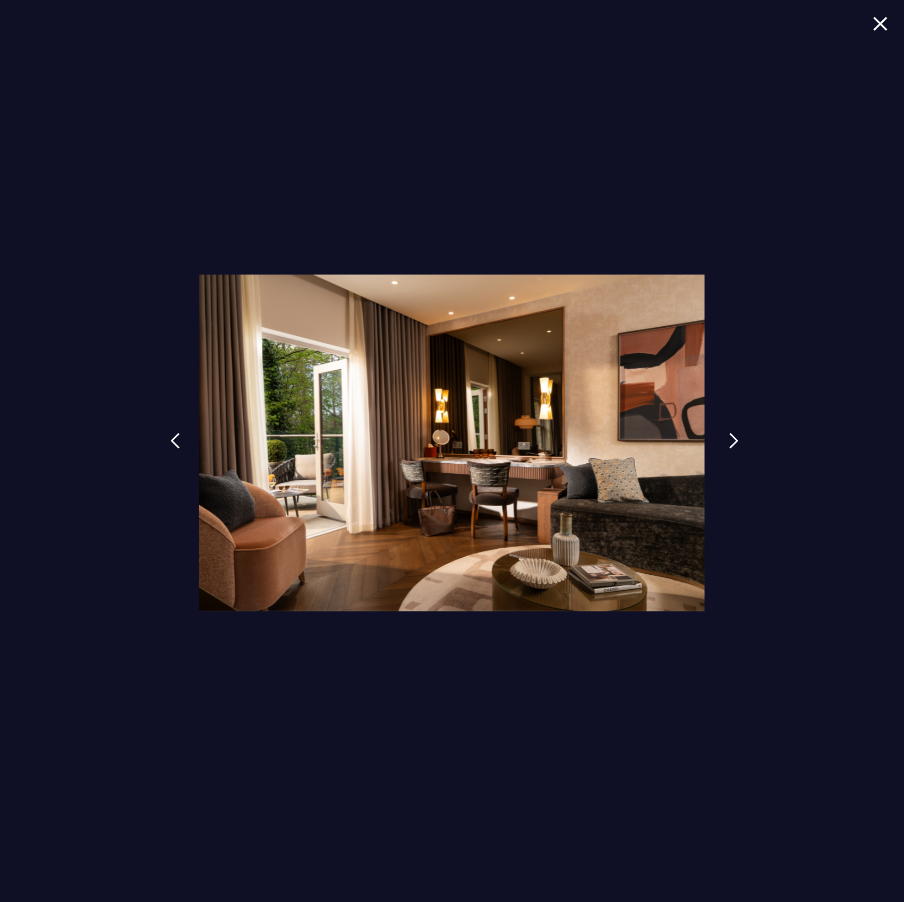
click at [736, 449] on img at bounding box center [734, 441] width 10 height 16
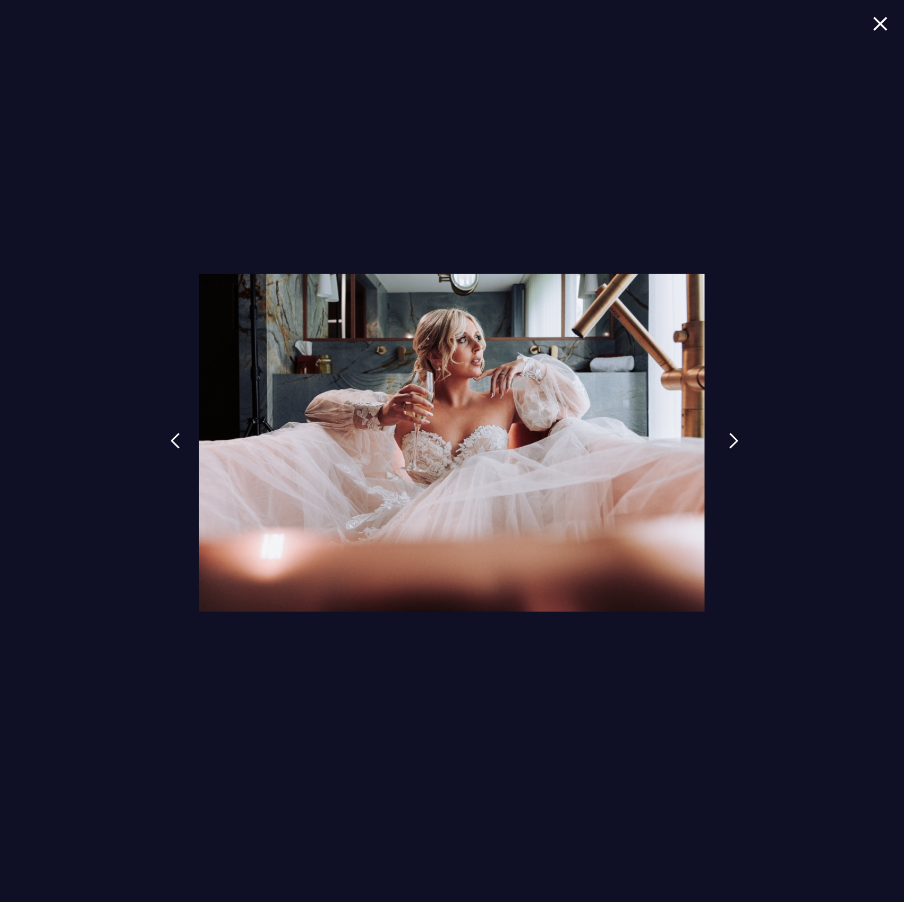
click at [736, 449] on img at bounding box center [734, 441] width 10 height 16
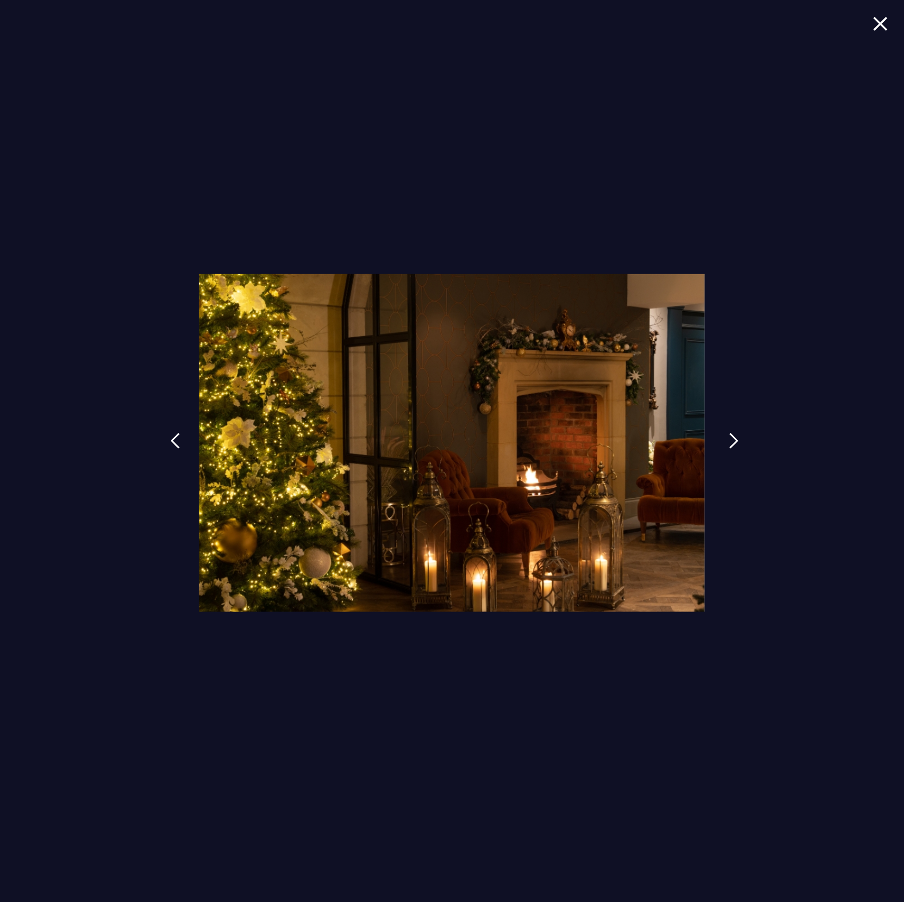
click at [736, 449] on img at bounding box center [734, 441] width 10 height 16
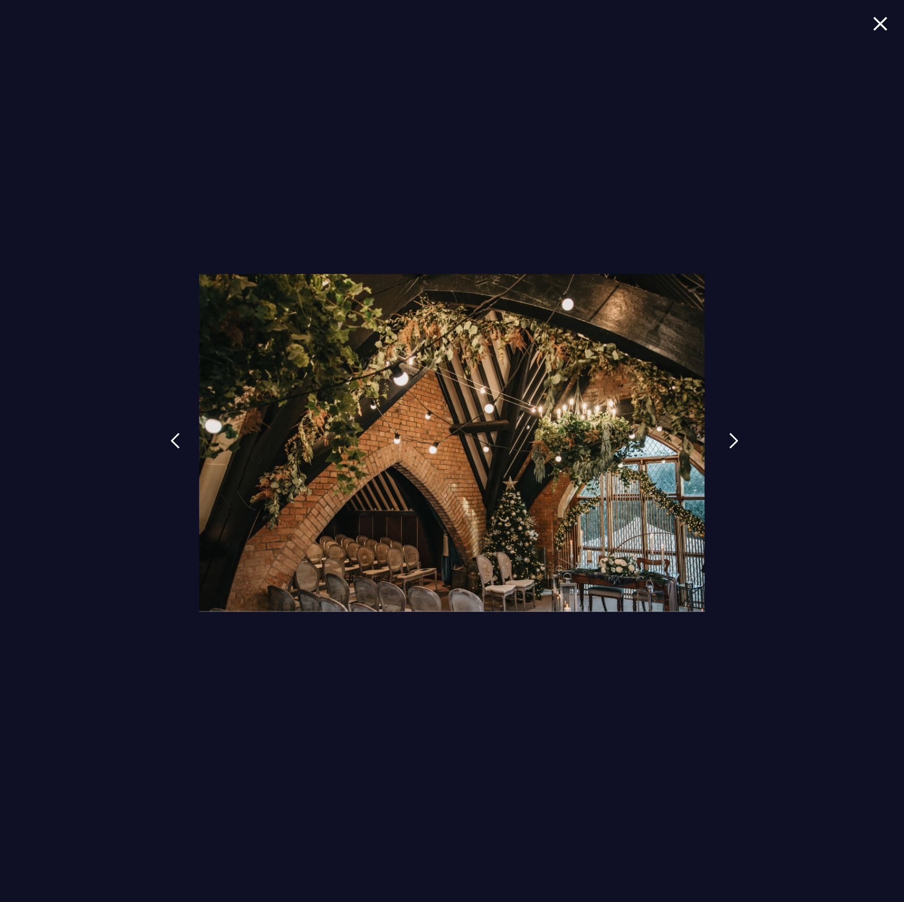
click at [736, 449] on img at bounding box center [734, 441] width 10 height 16
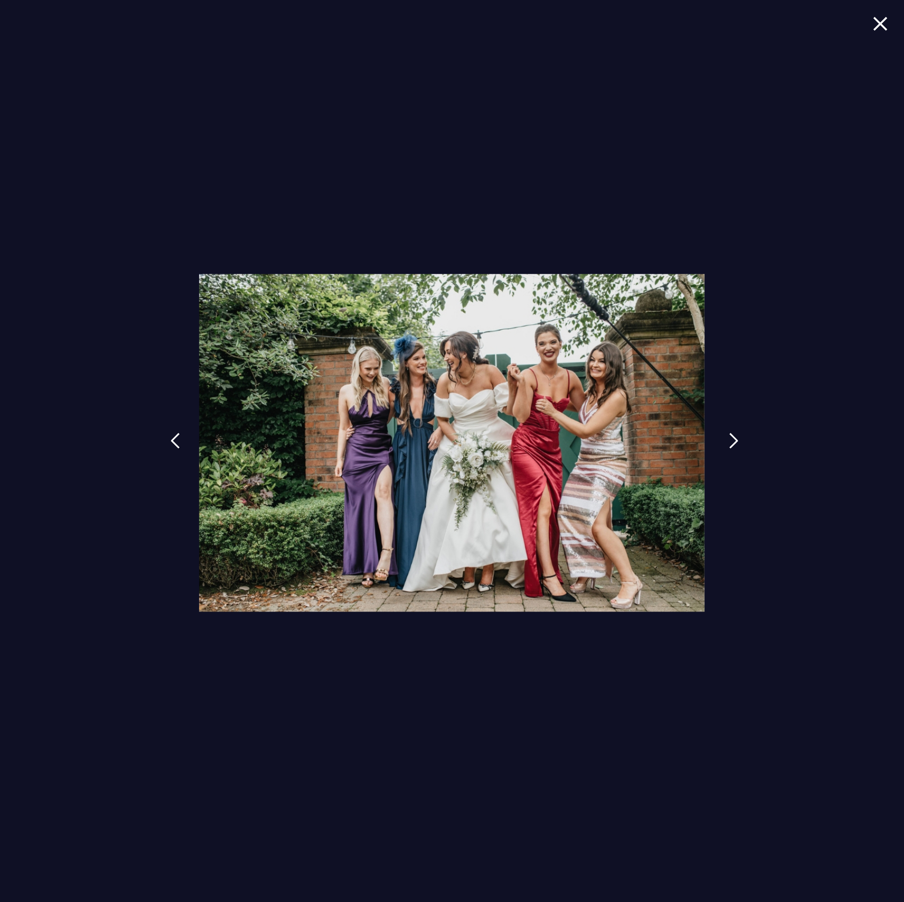
click at [736, 449] on img at bounding box center [734, 441] width 10 height 16
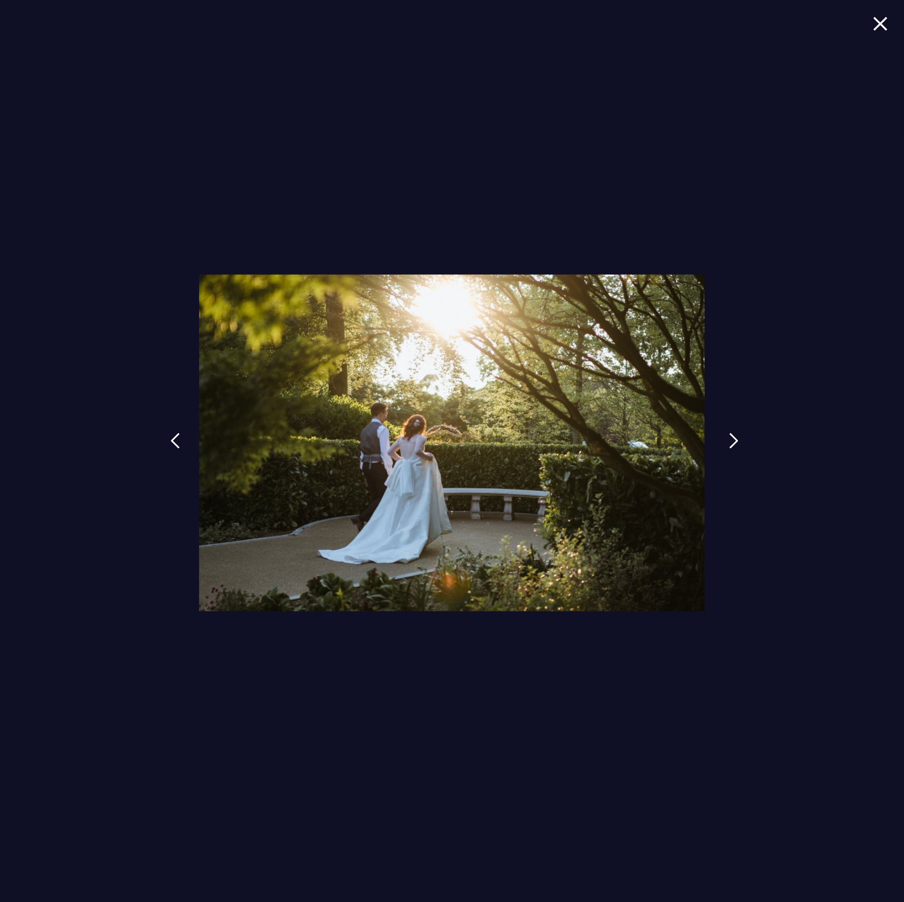
click at [736, 449] on img at bounding box center [734, 441] width 10 height 16
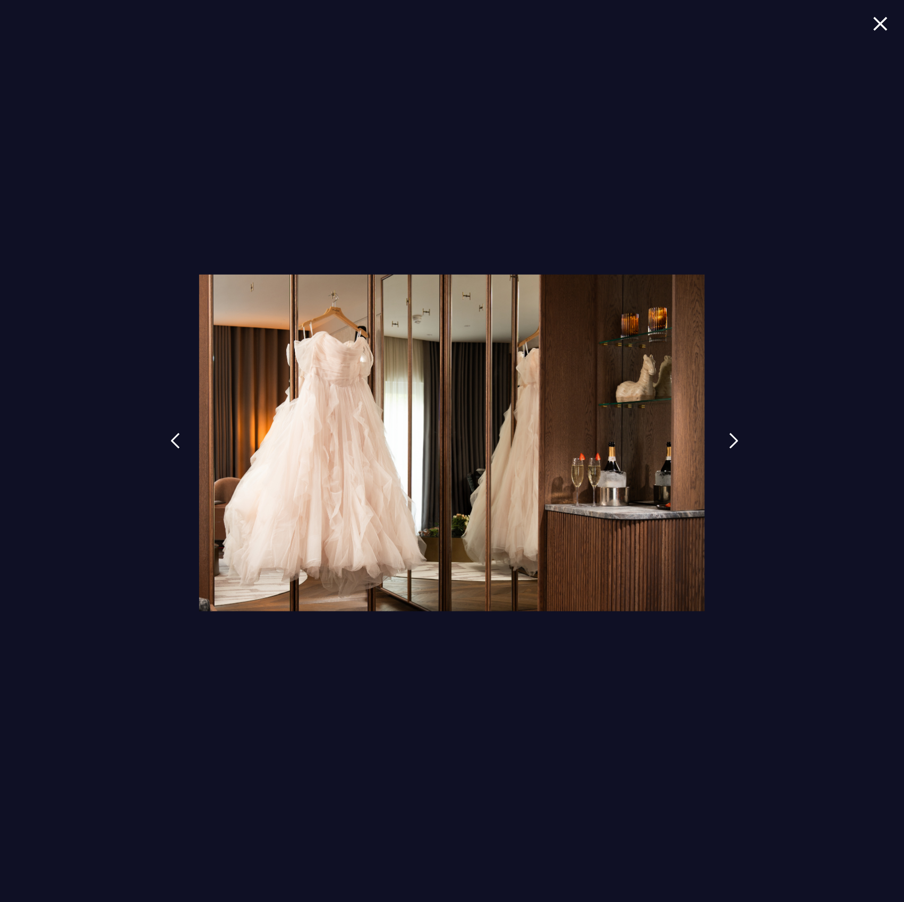
click at [736, 449] on img at bounding box center [734, 441] width 10 height 16
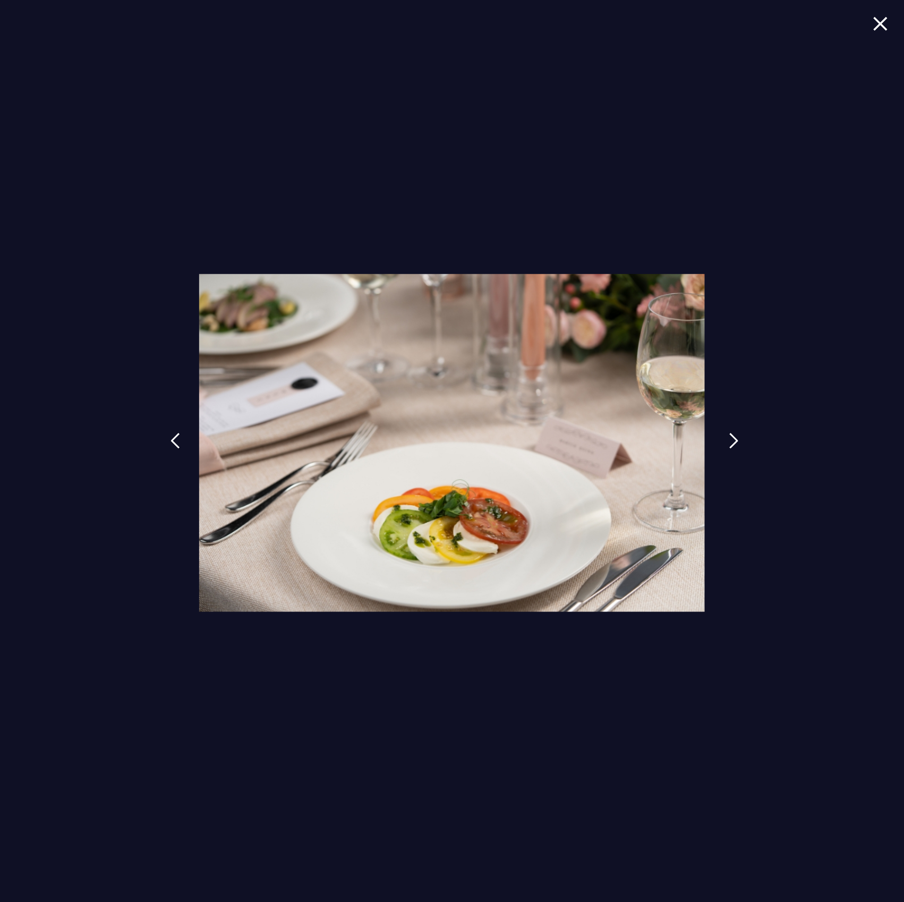
click at [736, 449] on img at bounding box center [734, 441] width 10 height 16
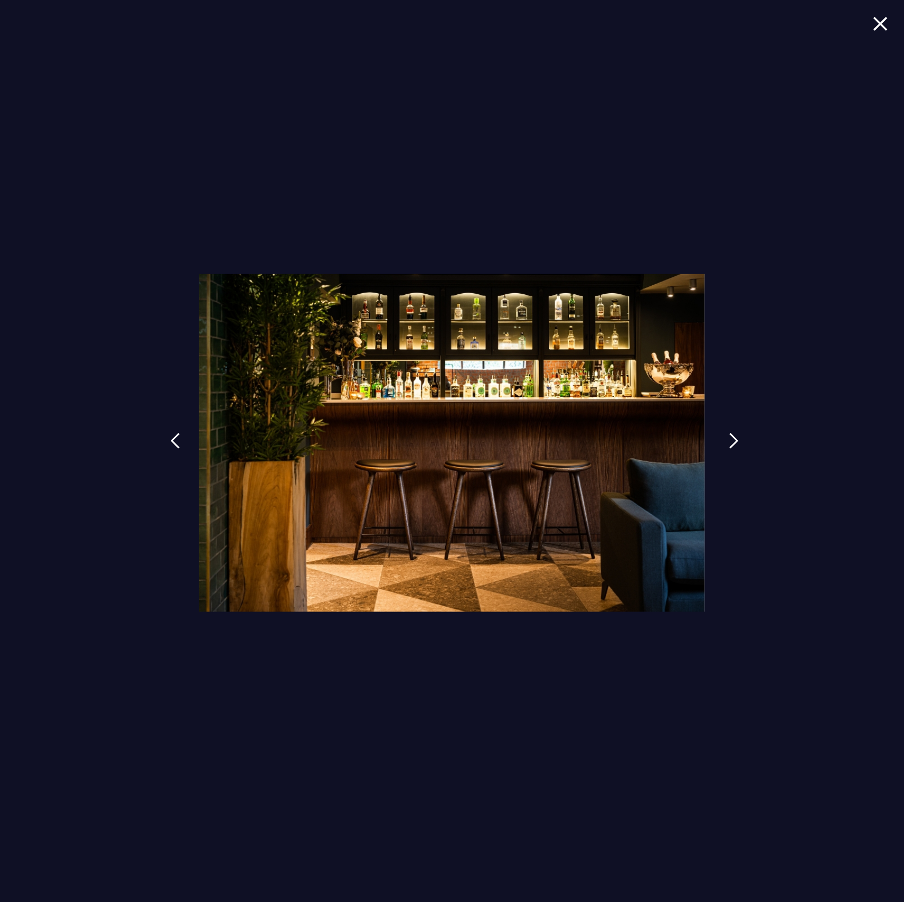
click at [736, 449] on img at bounding box center [734, 441] width 10 height 16
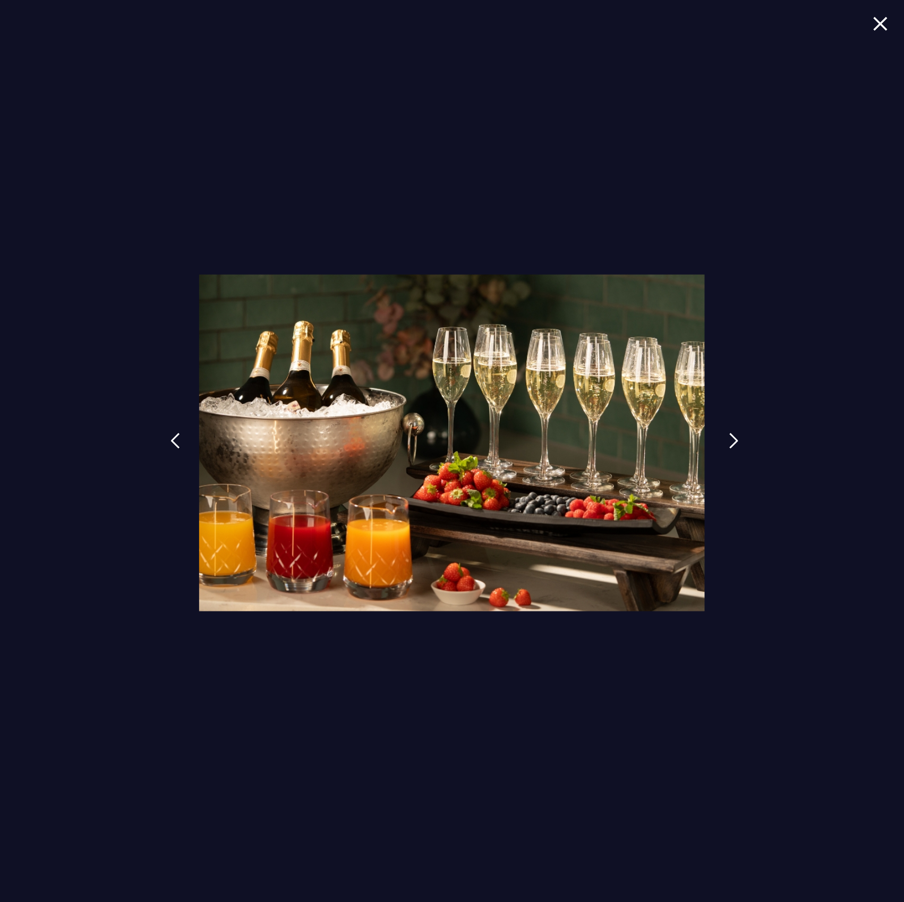
click at [736, 449] on img at bounding box center [734, 441] width 10 height 16
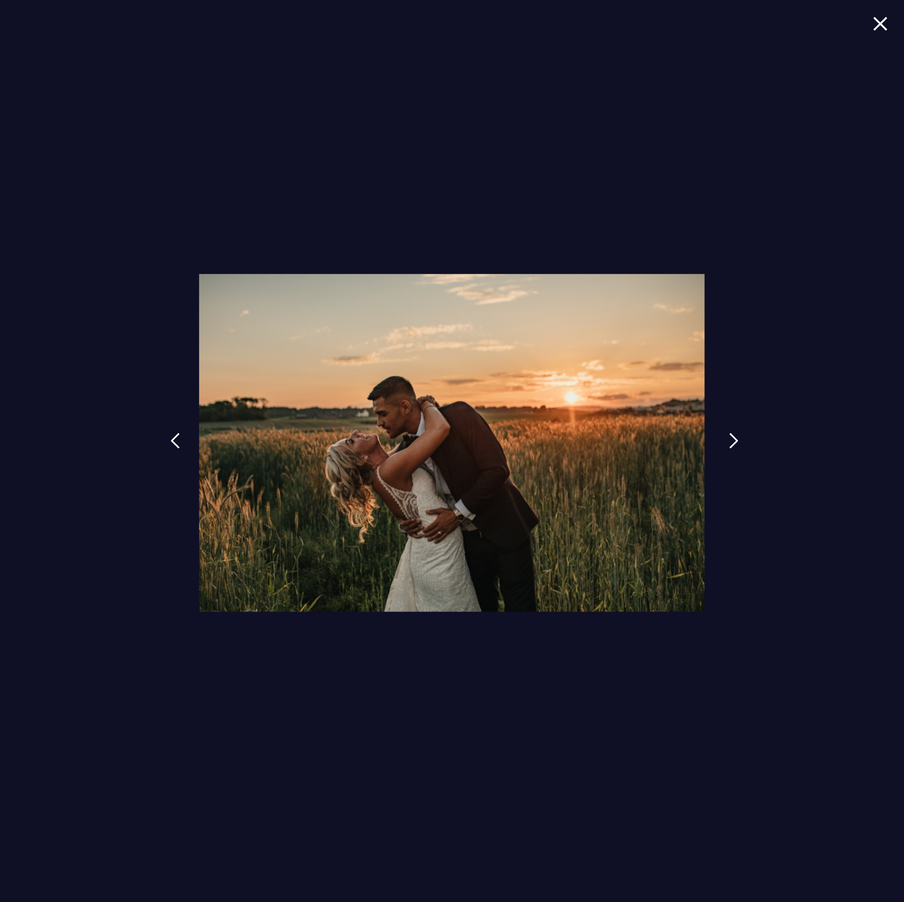
click at [736, 449] on img at bounding box center [734, 441] width 10 height 16
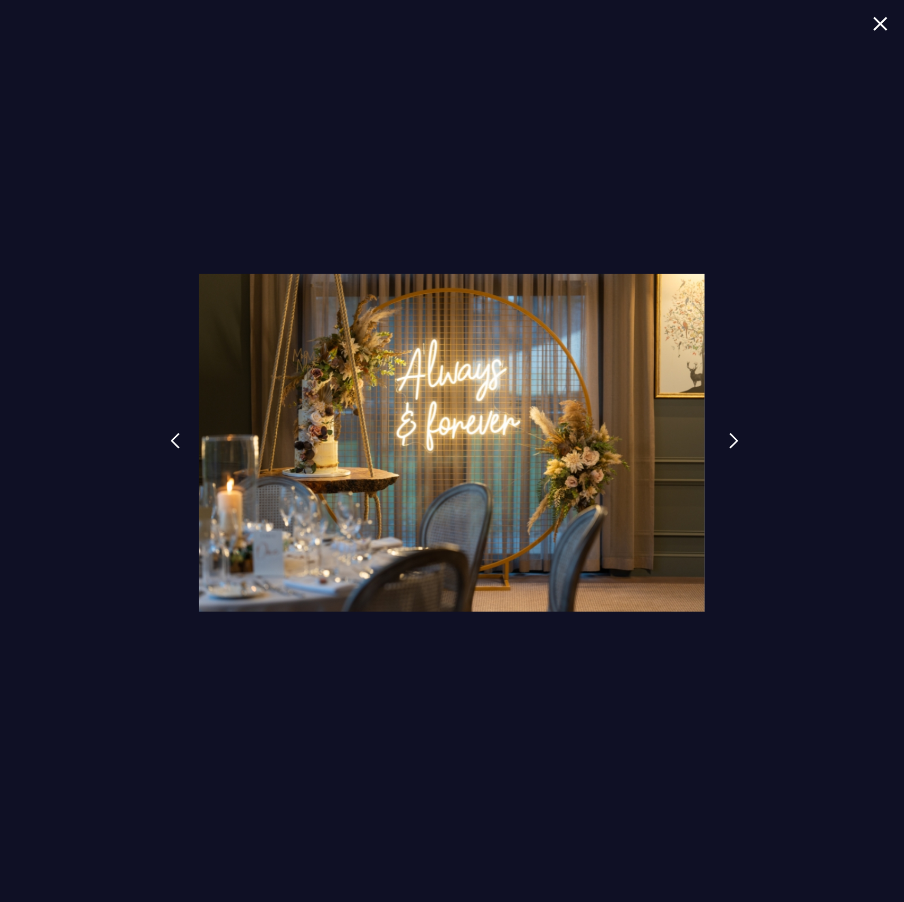
click at [736, 449] on img at bounding box center [734, 441] width 10 height 16
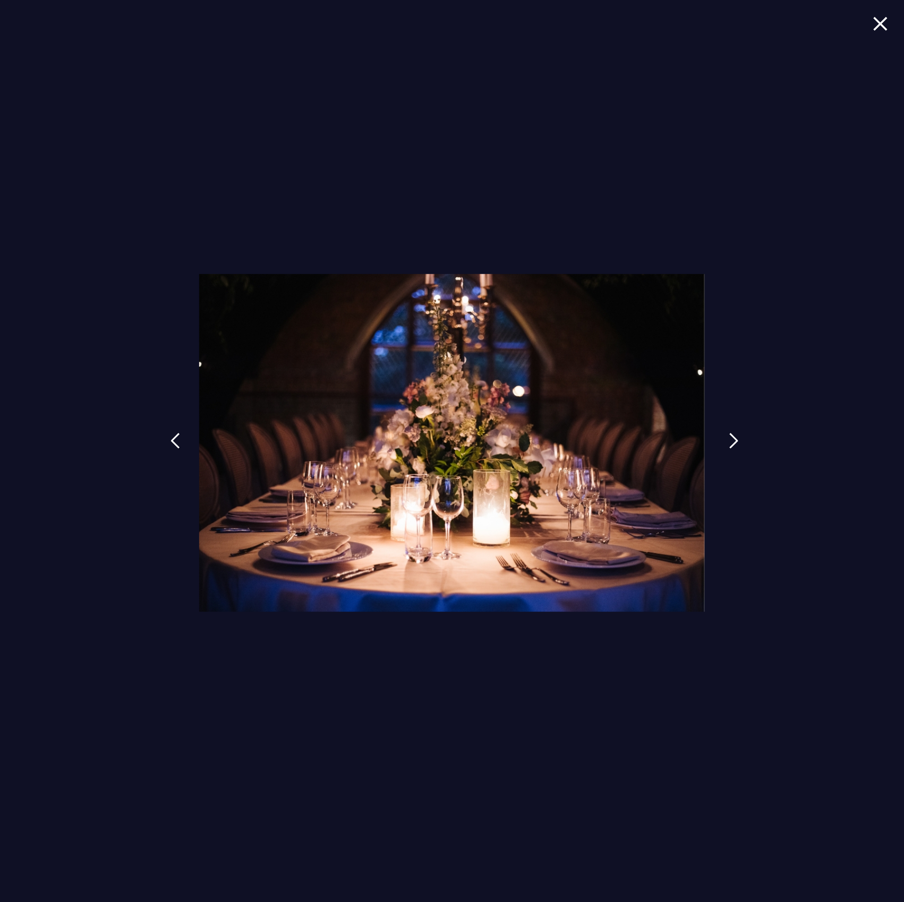
click at [736, 449] on img at bounding box center [734, 441] width 10 height 16
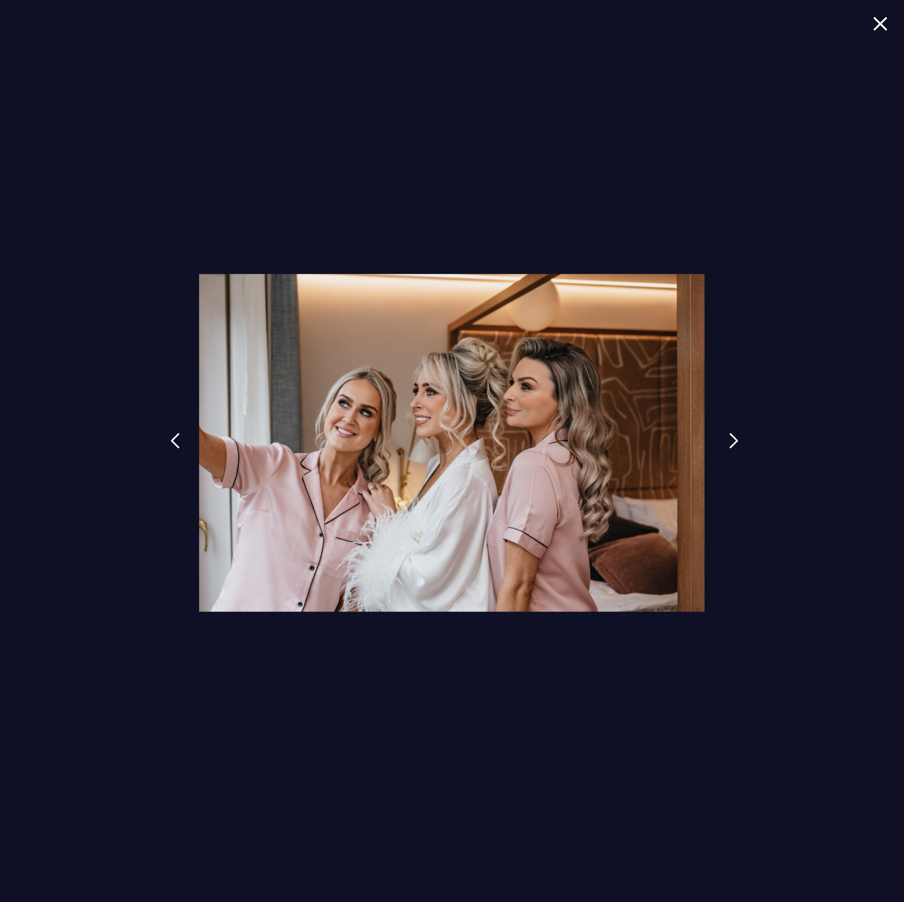
click at [736, 449] on img at bounding box center [734, 441] width 10 height 16
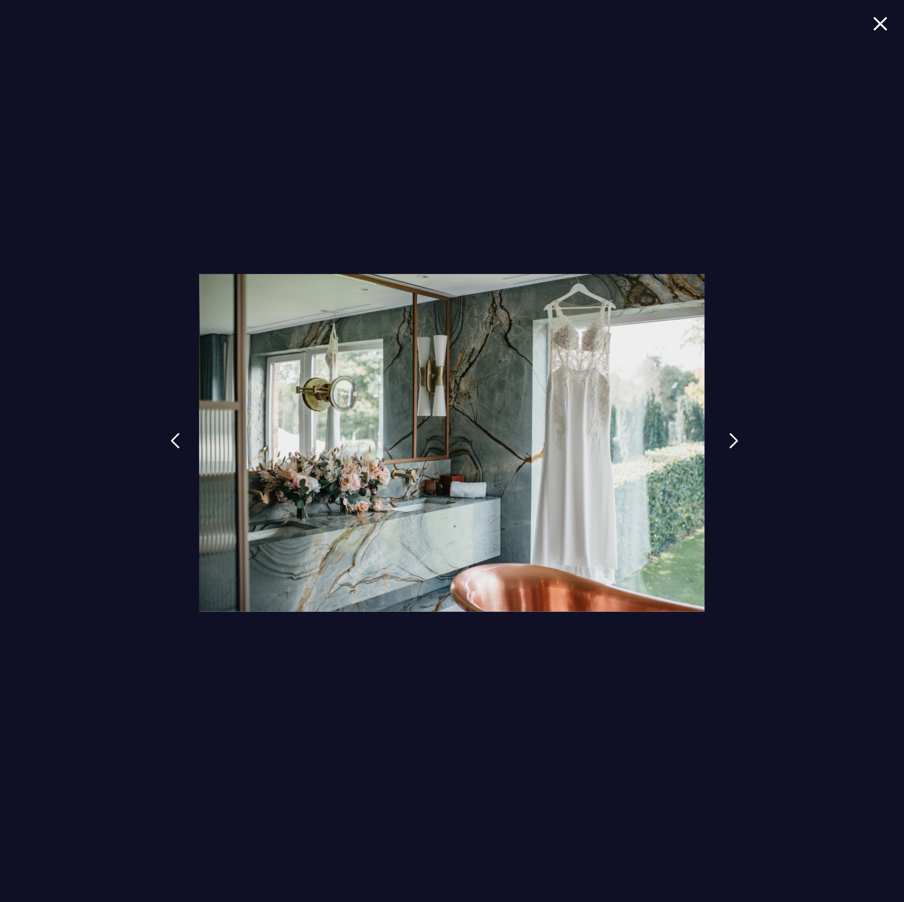
click at [736, 449] on img at bounding box center [734, 441] width 10 height 16
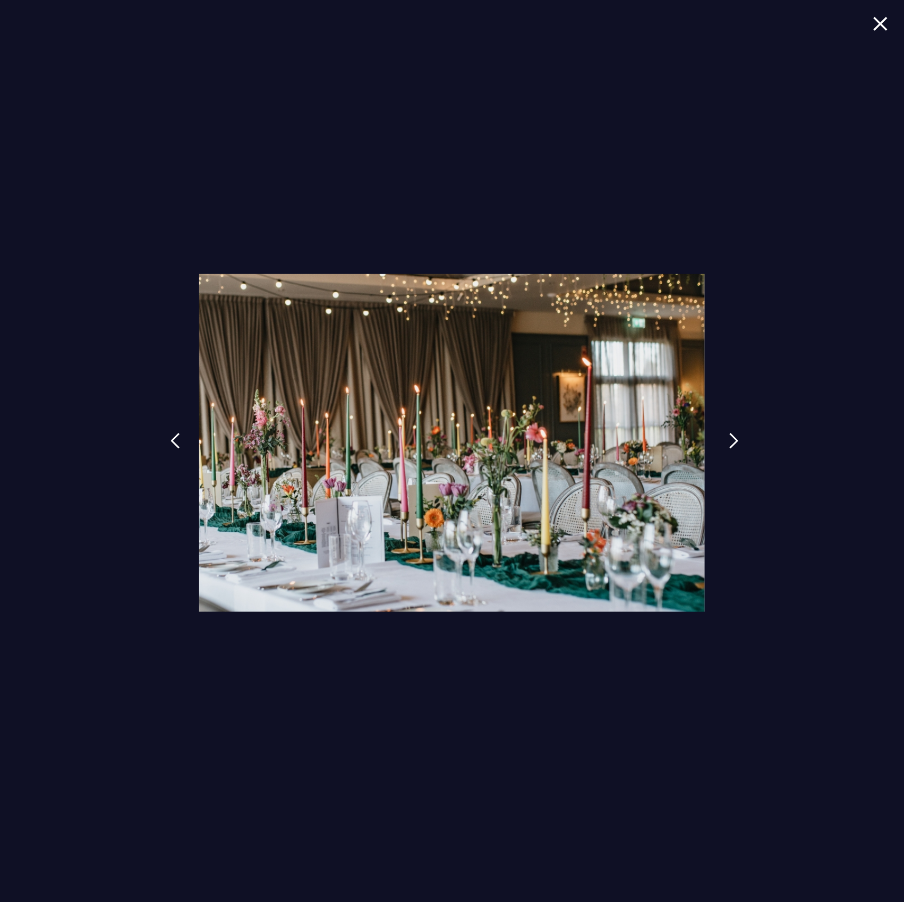
click at [736, 449] on img at bounding box center [734, 441] width 10 height 16
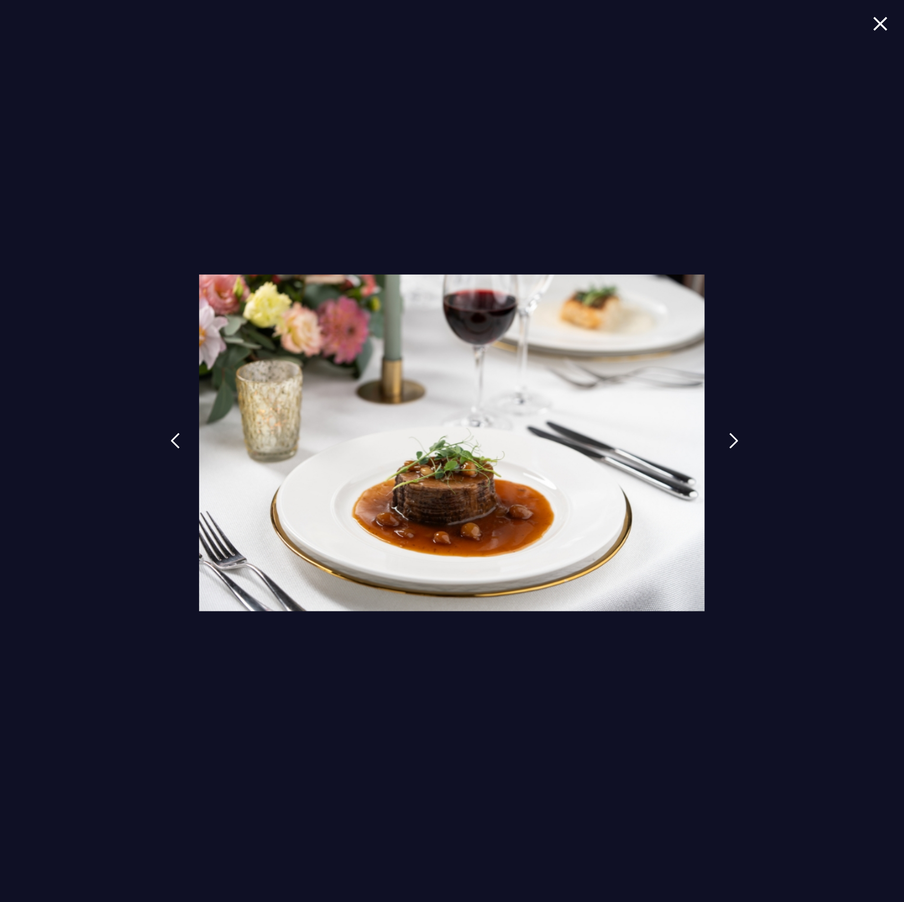
click at [736, 449] on img at bounding box center [734, 441] width 10 height 16
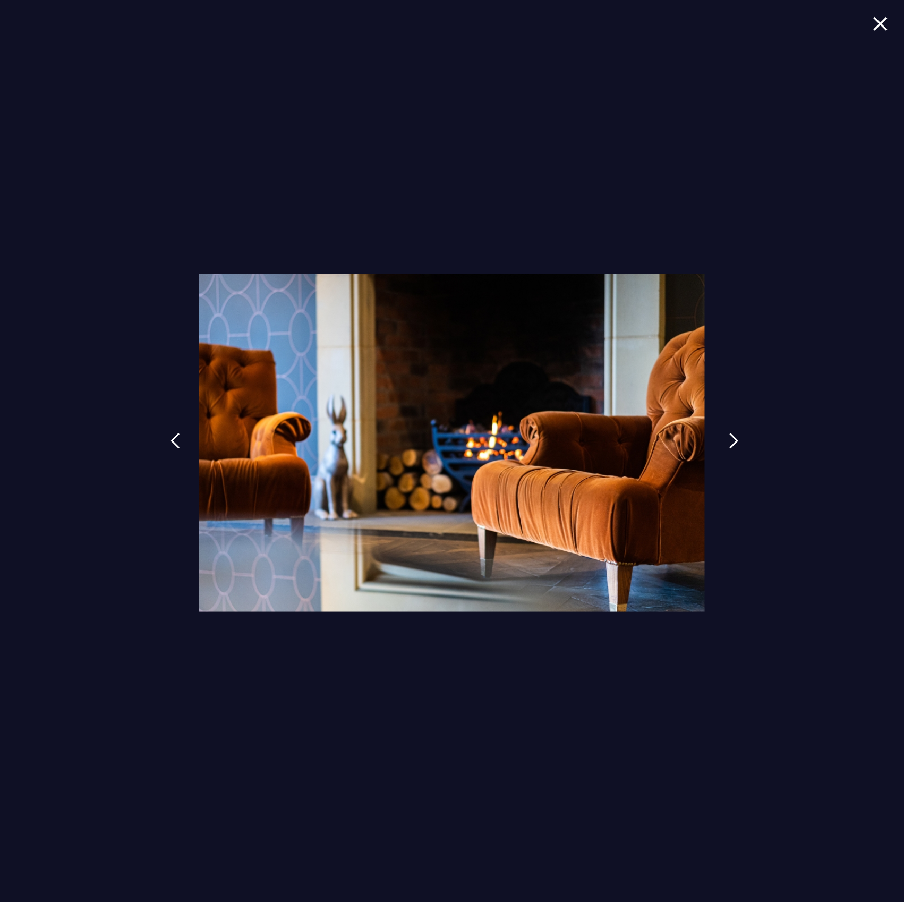
click at [736, 449] on img at bounding box center [734, 441] width 10 height 16
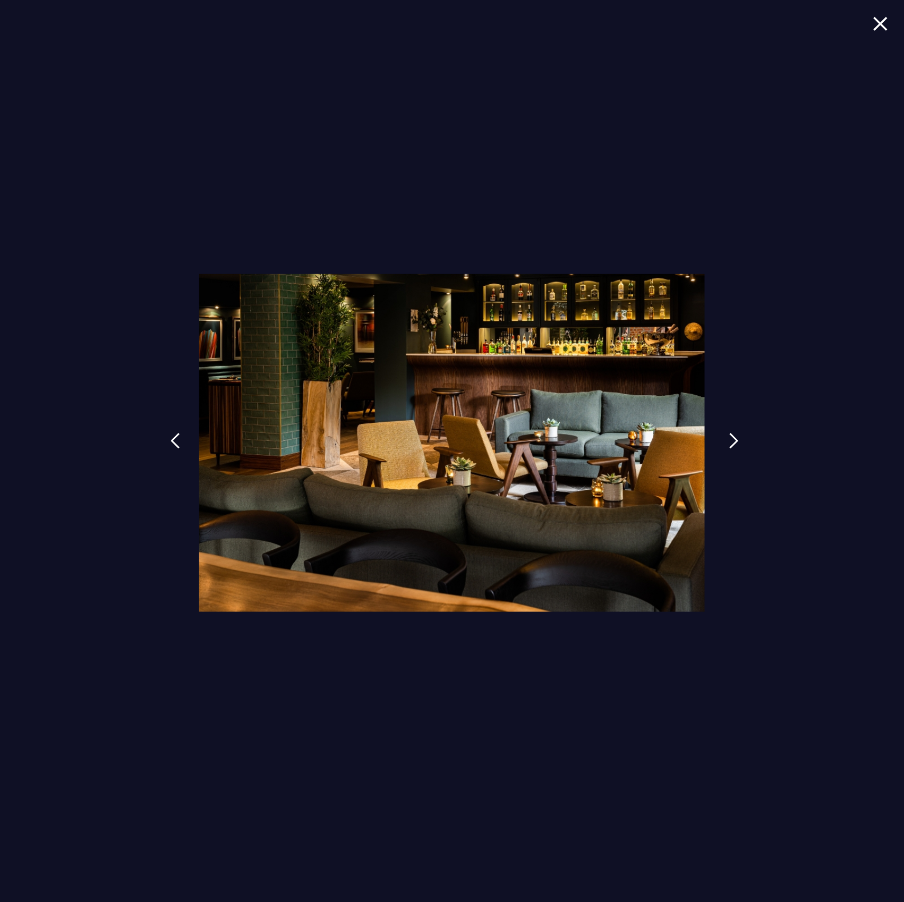
click at [736, 449] on img at bounding box center [734, 441] width 10 height 16
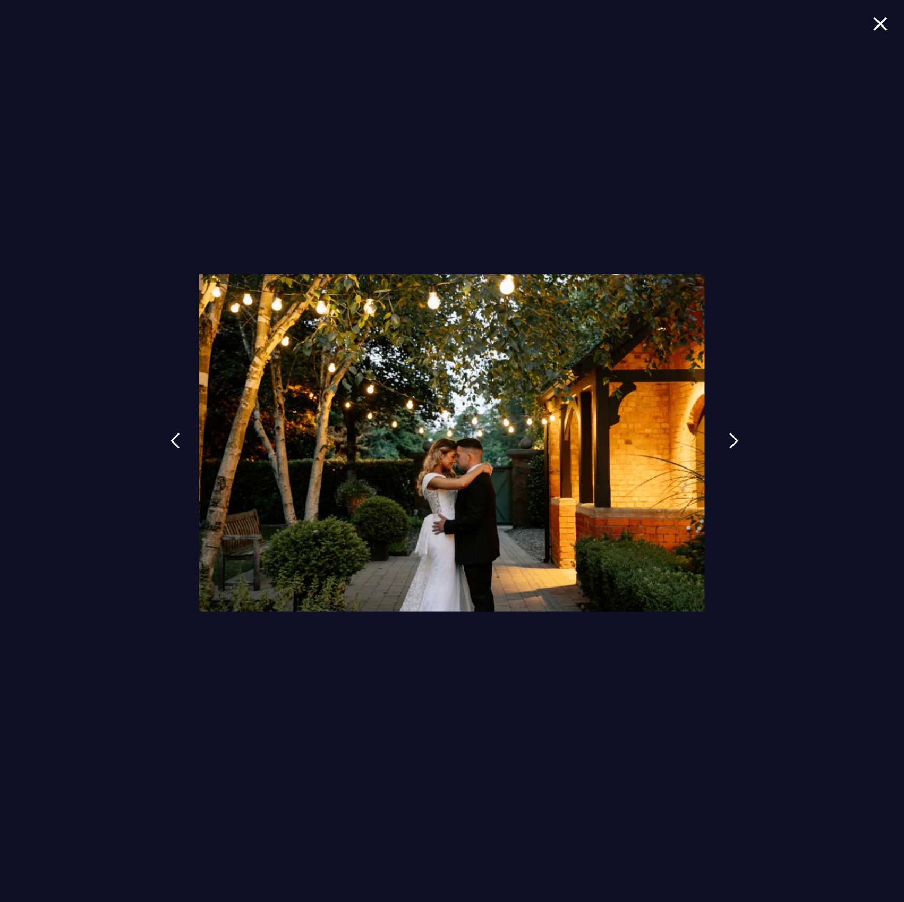
click at [736, 449] on img at bounding box center [734, 441] width 10 height 16
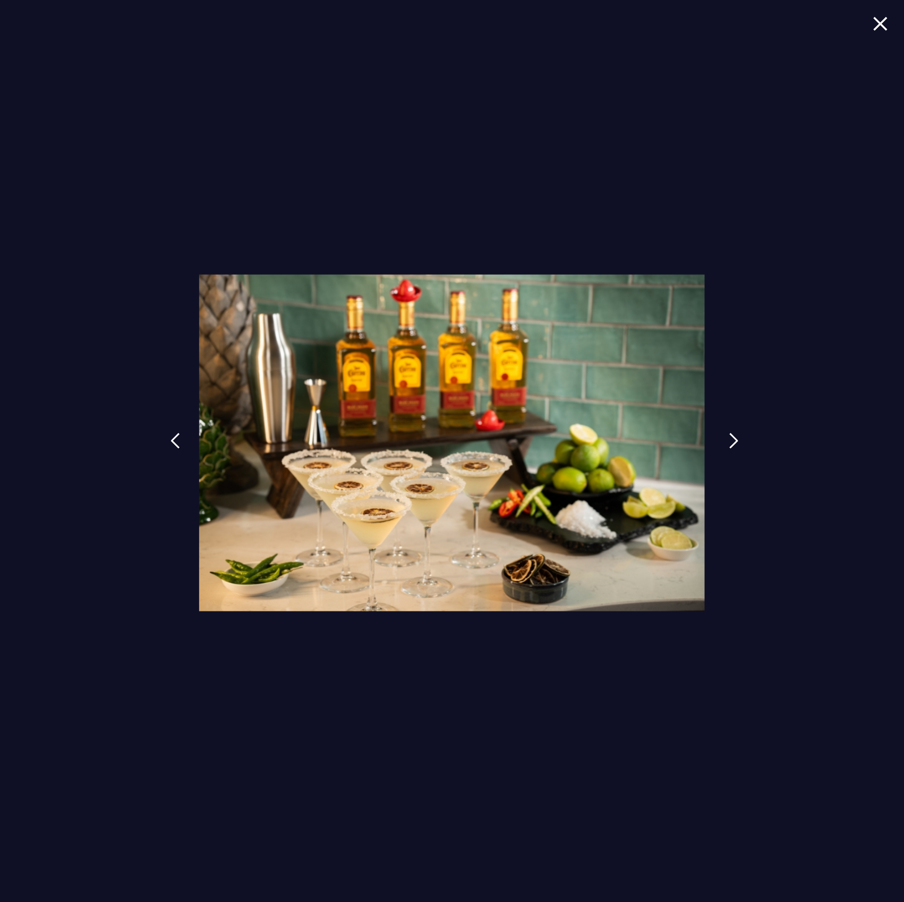
click at [736, 449] on img at bounding box center [734, 441] width 10 height 16
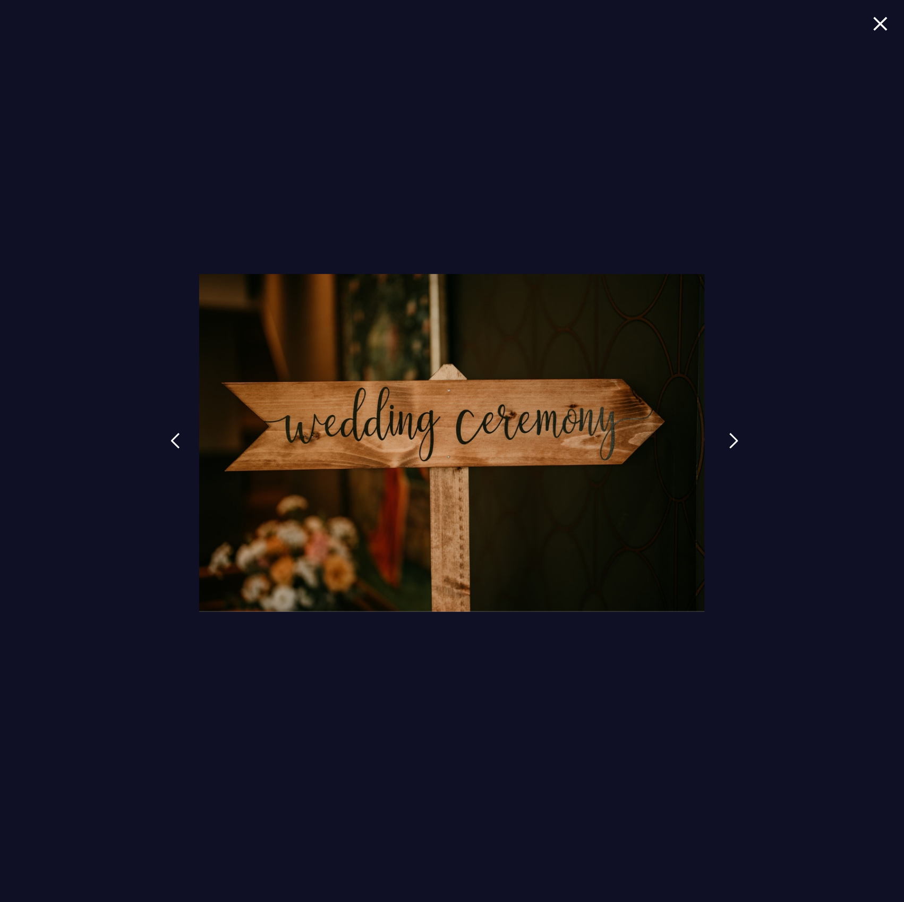
click at [736, 446] on img at bounding box center [734, 441] width 10 height 16
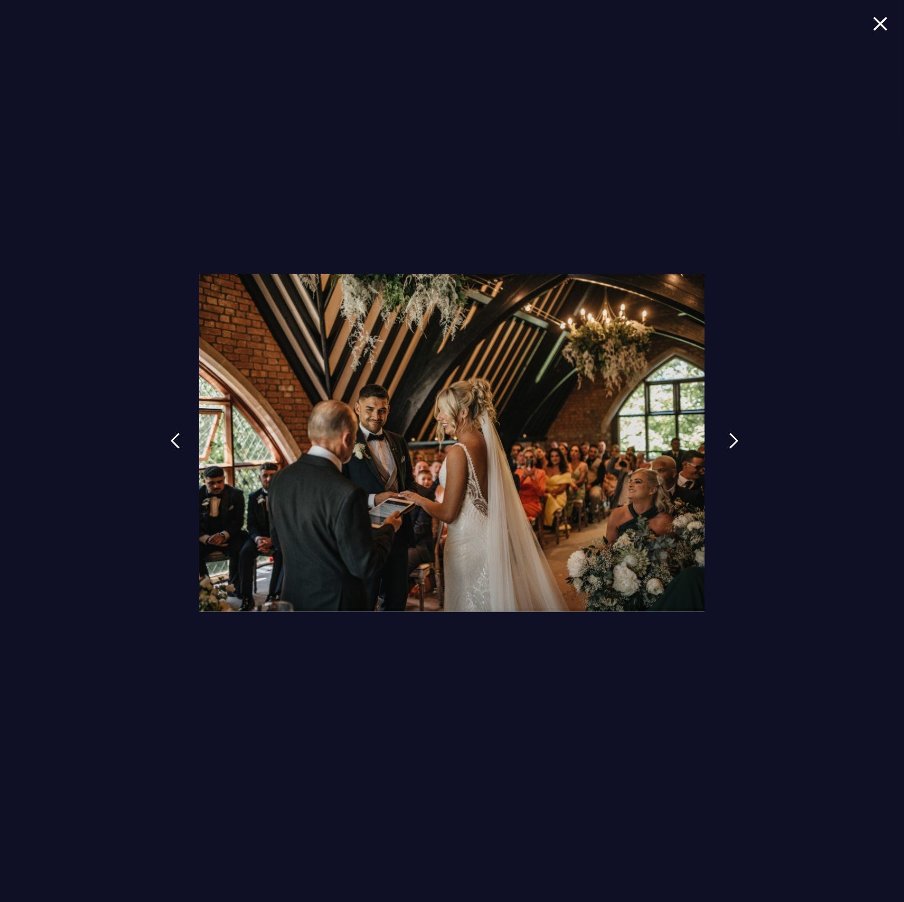
click at [736, 446] on img at bounding box center [734, 441] width 10 height 16
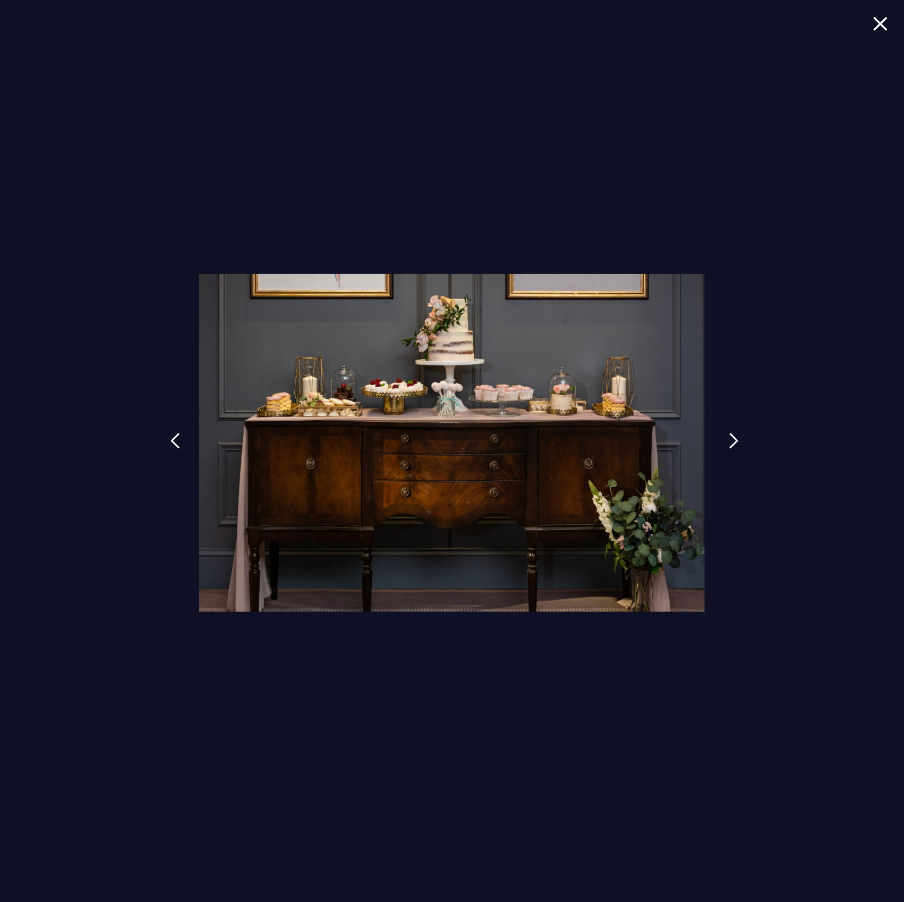
click at [736, 446] on img at bounding box center [734, 441] width 10 height 16
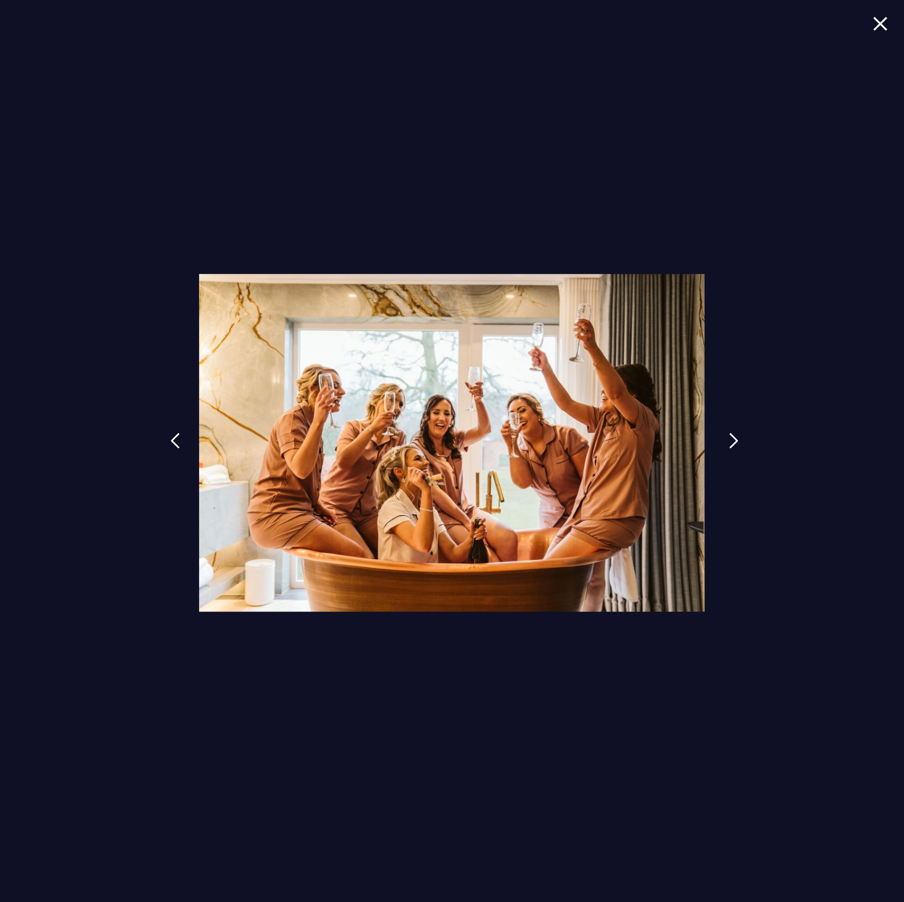
click at [736, 446] on img at bounding box center [734, 441] width 10 height 16
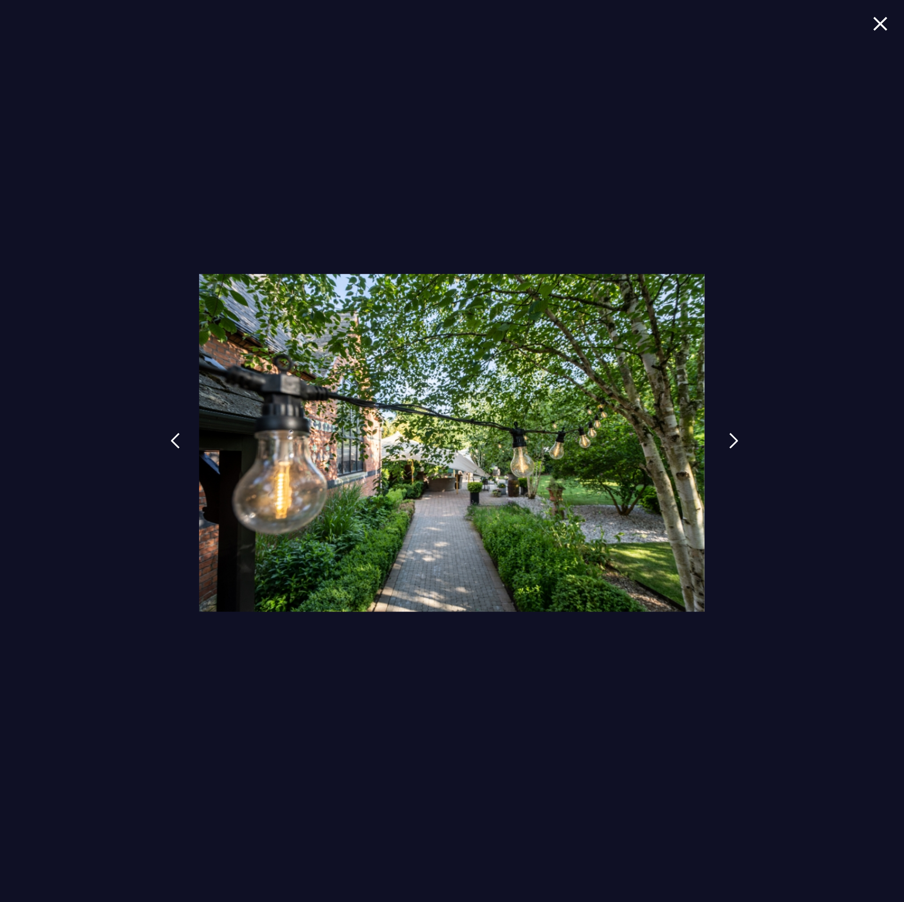
click at [736, 446] on img at bounding box center [734, 441] width 10 height 16
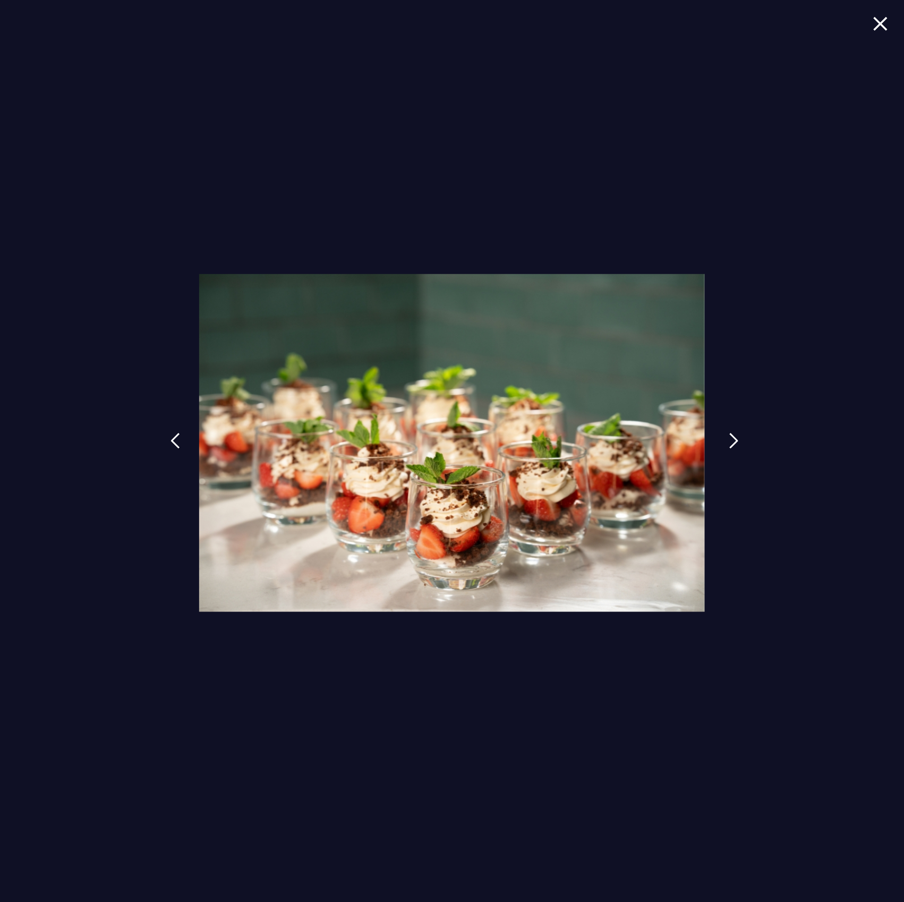
click at [736, 446] on img at bounding box center [734, 441] width 10 height 16
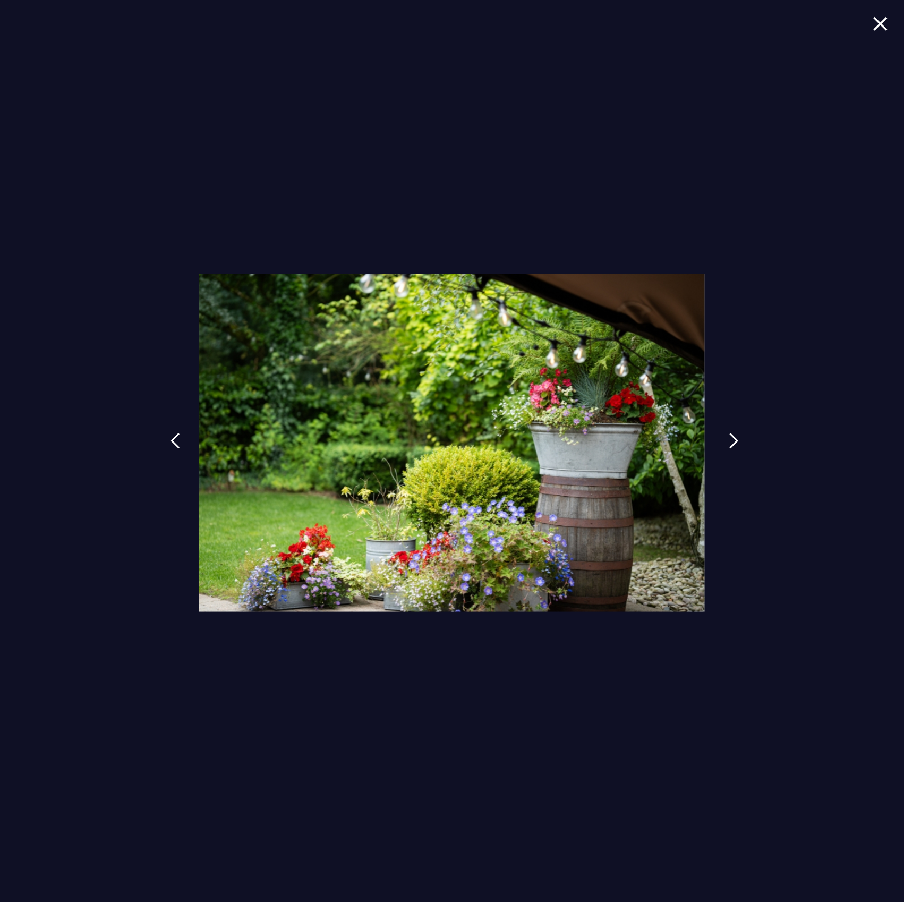
click at [736, 446] on img at bounding box center [734, 441] width 10 height 16
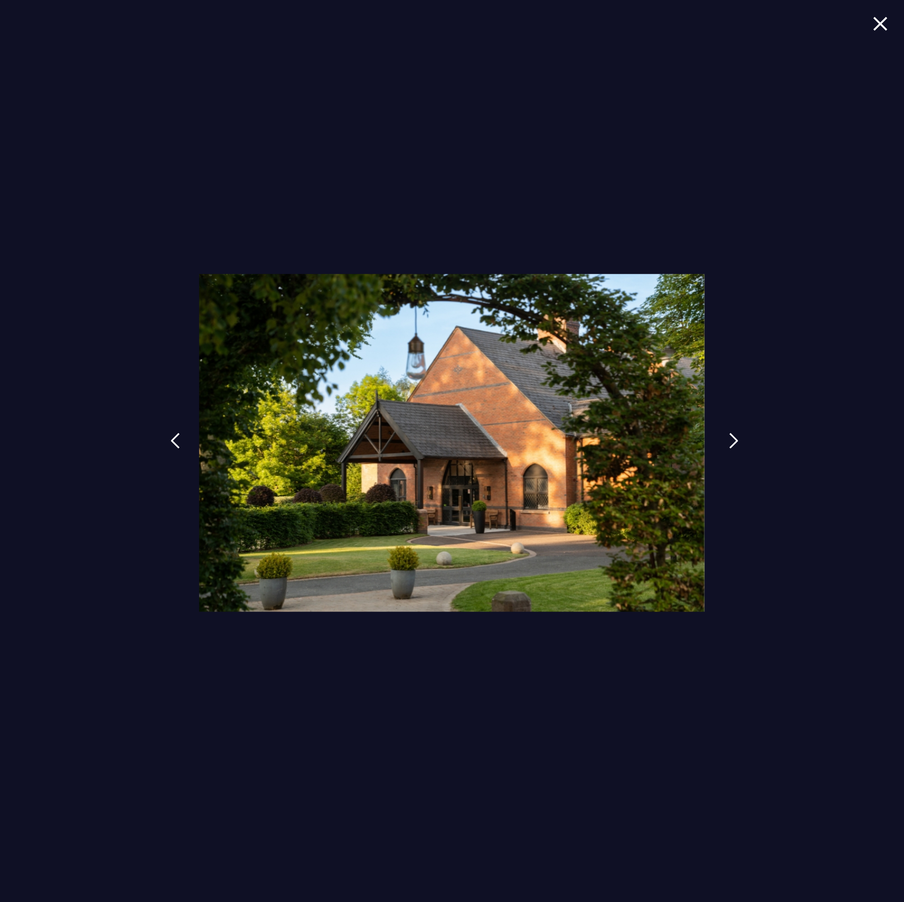
click at [736, 446] on img at bounding box center [734, 441] width 10 height 16
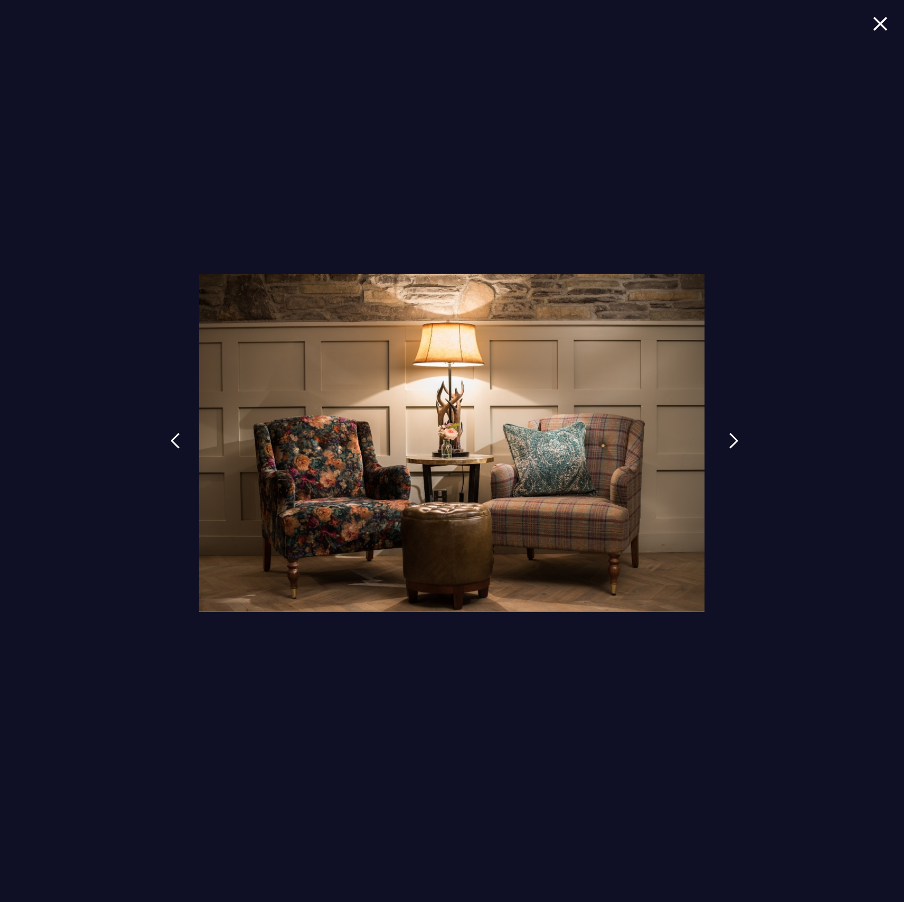
click at [736, 446] on img at bounding box center [734, 441] width 10 height 16
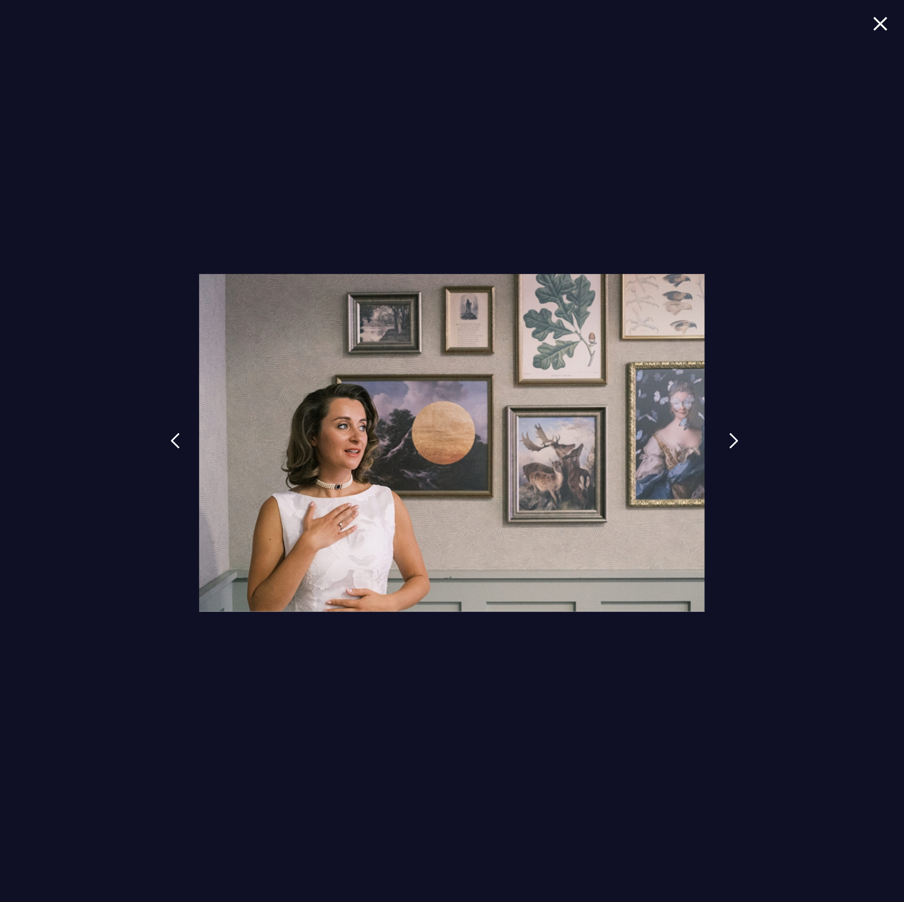
click at [736, 446] on img at bounding box center [734, 441] width 10 height 16
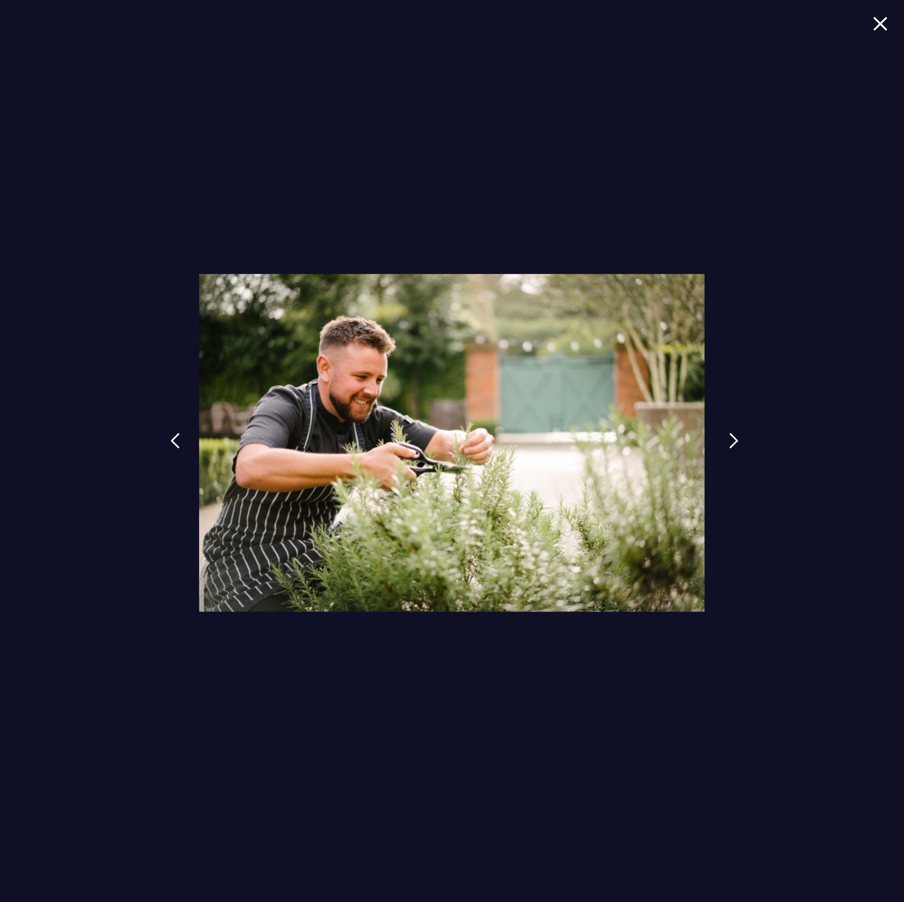
click at [736, 446] on img at bounding box center [734, 441] width 10 height 16
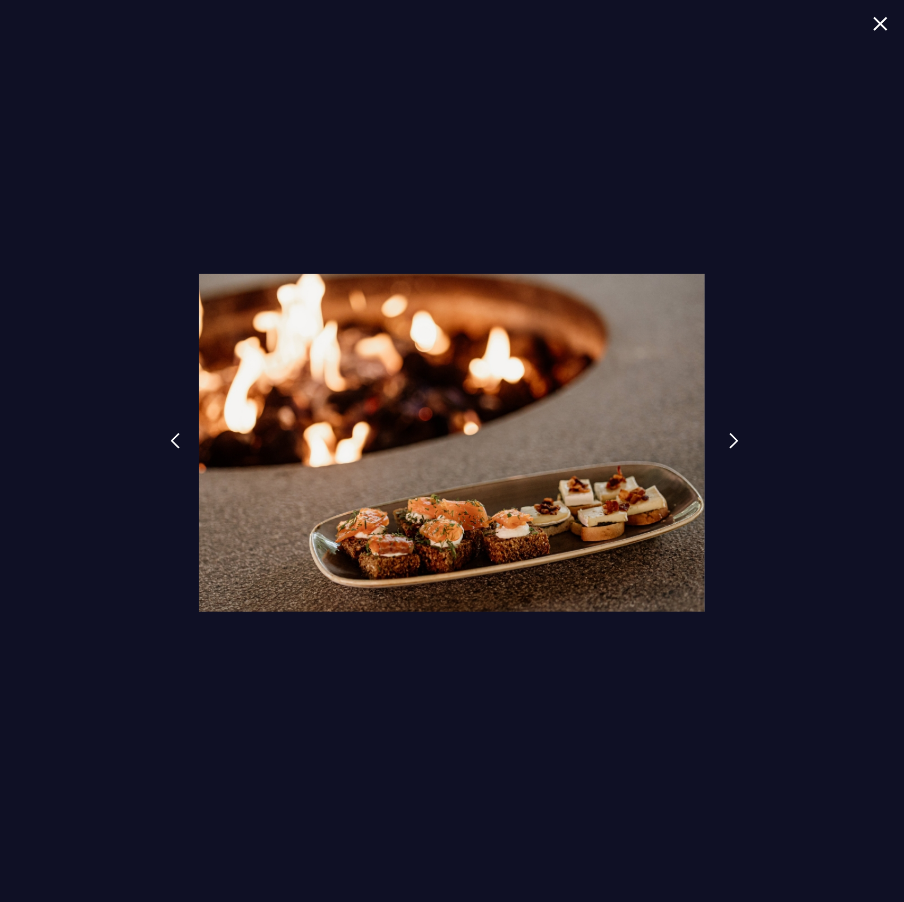
click at [736, 446] on img at bounding box center [734, 441] width 10 height 16
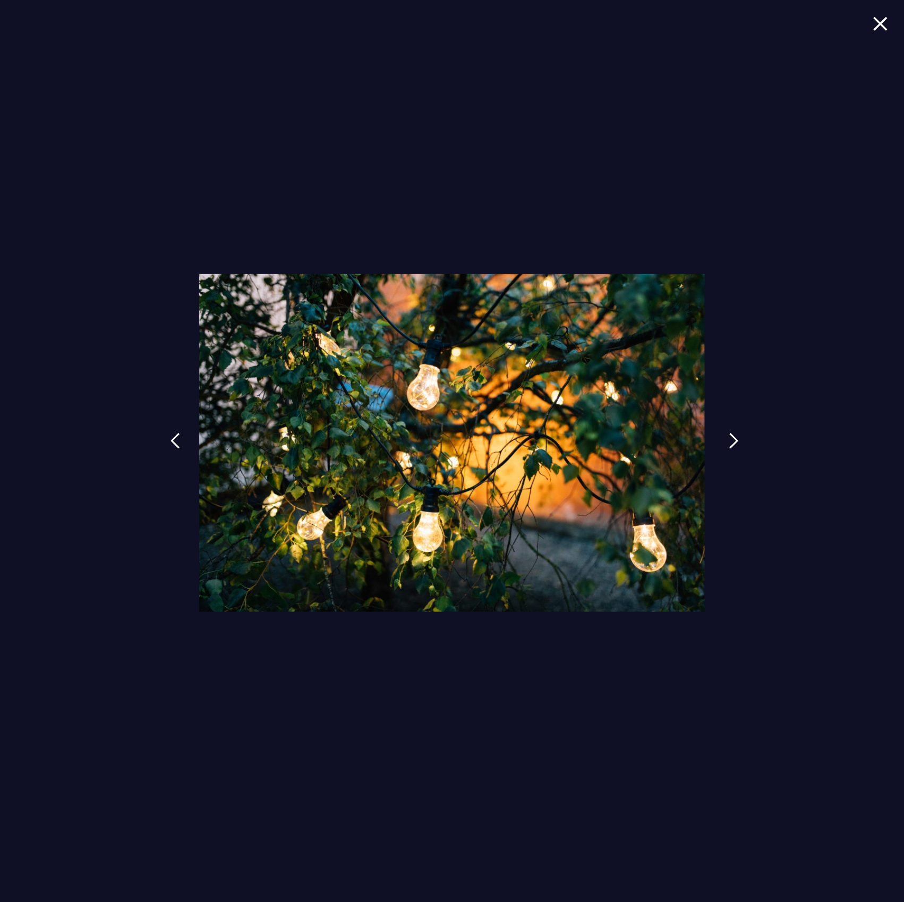
click at [736, 446] on img at bounding box center [734, 441] width 10 height 16
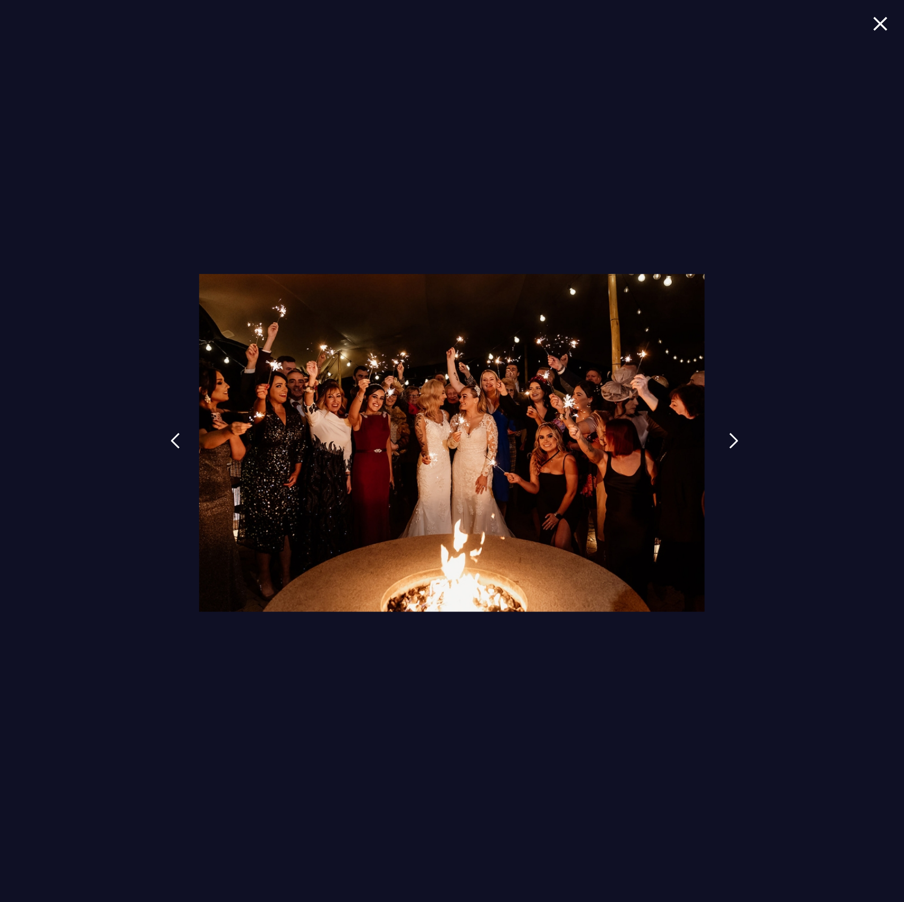
click at [736, 446] on img at bounding box center [734, 441] width 10 height 16
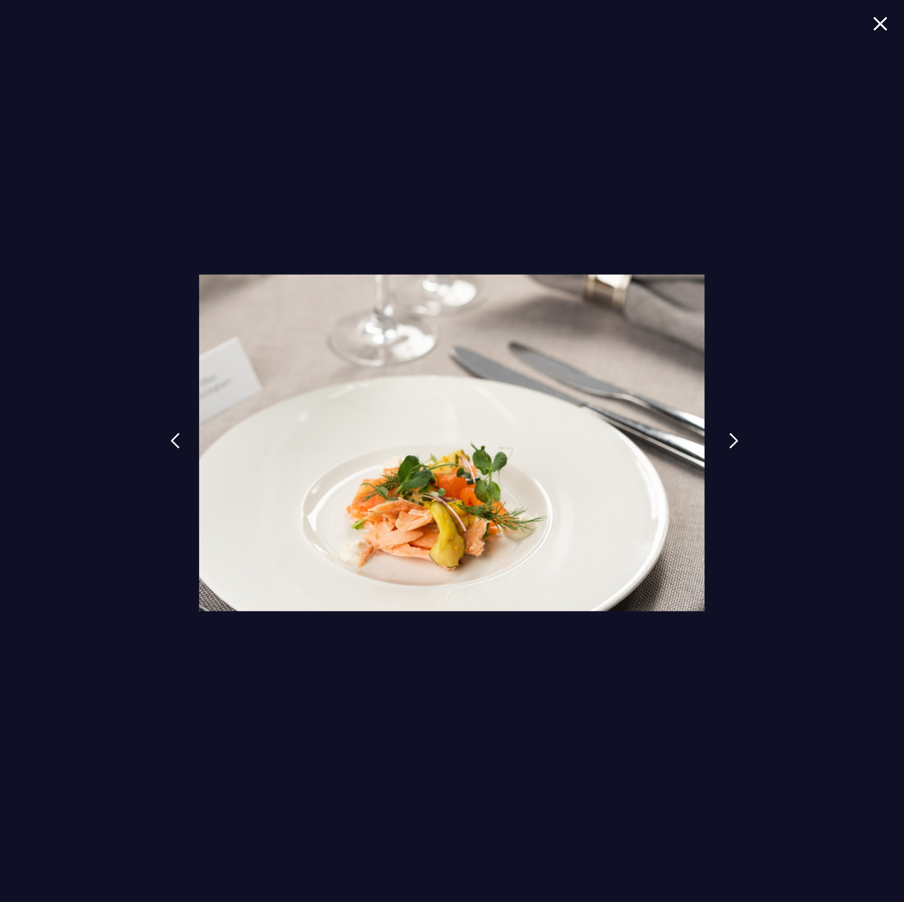
click at [736, 446] on img at bounding box center [734, 441] width 10 height 16
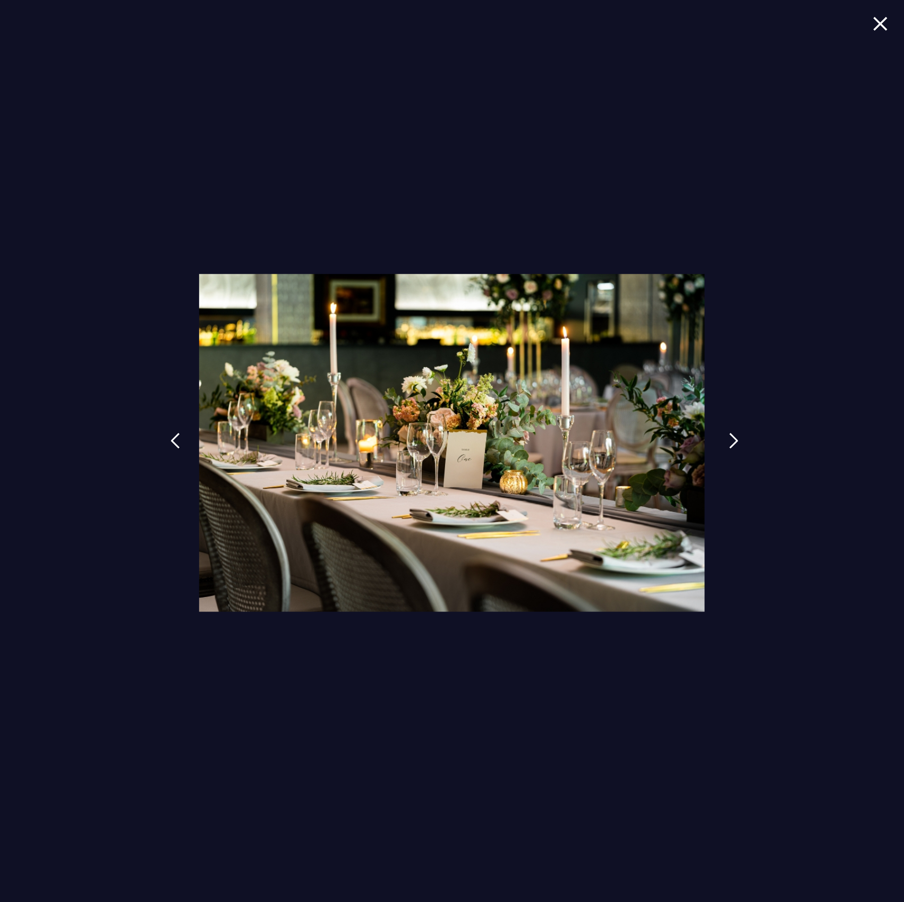
click at [736, 446] on img at bounding box center [734, 441] width 10 height 16
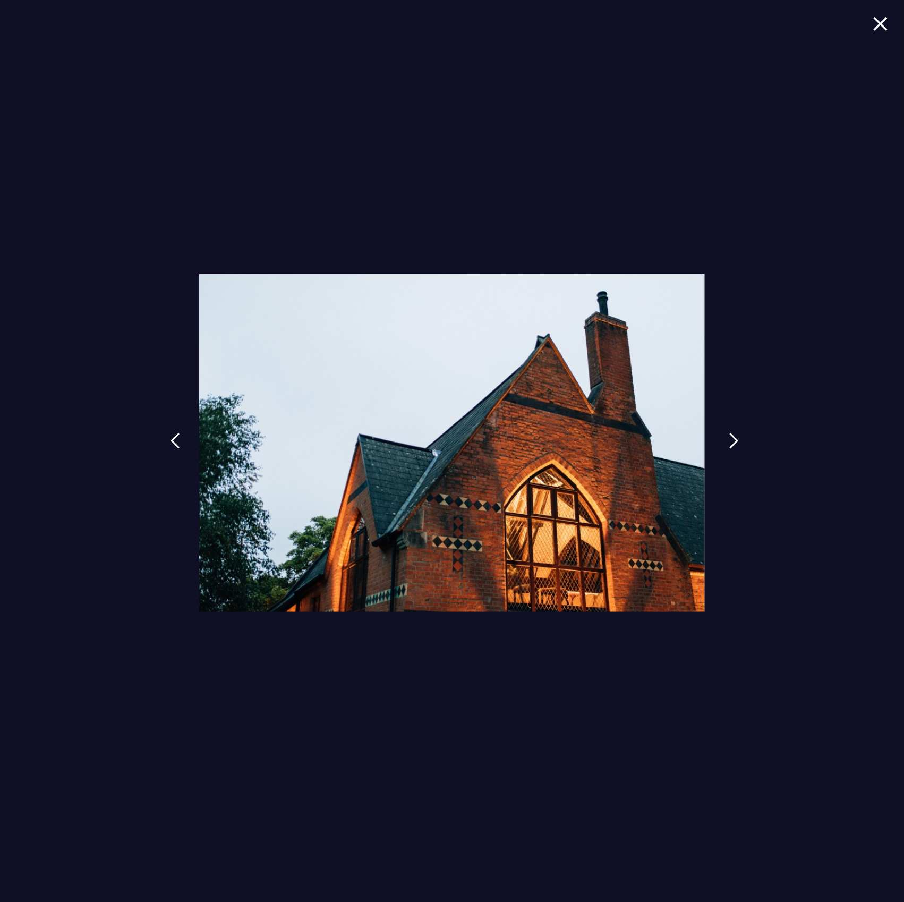
click at [736, 446] on img at bounding box center [734, 441] width 10 height 16
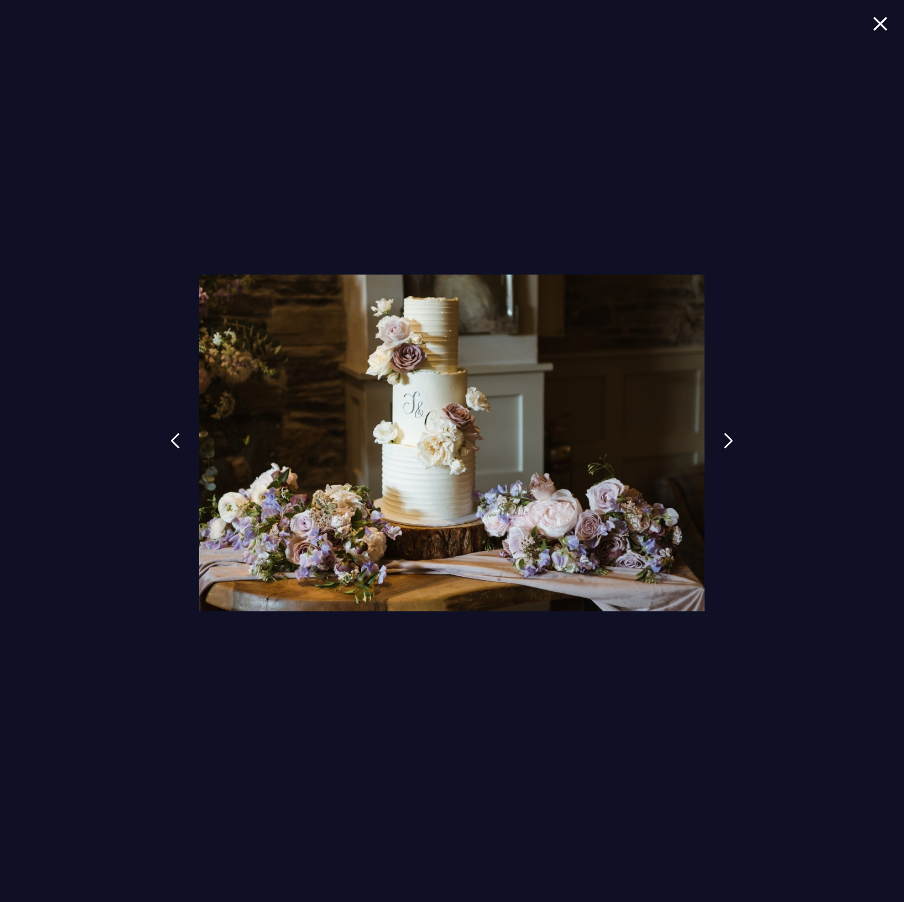
click at [884, 28] on img at bounding box center [880, 23] width 15 height 14
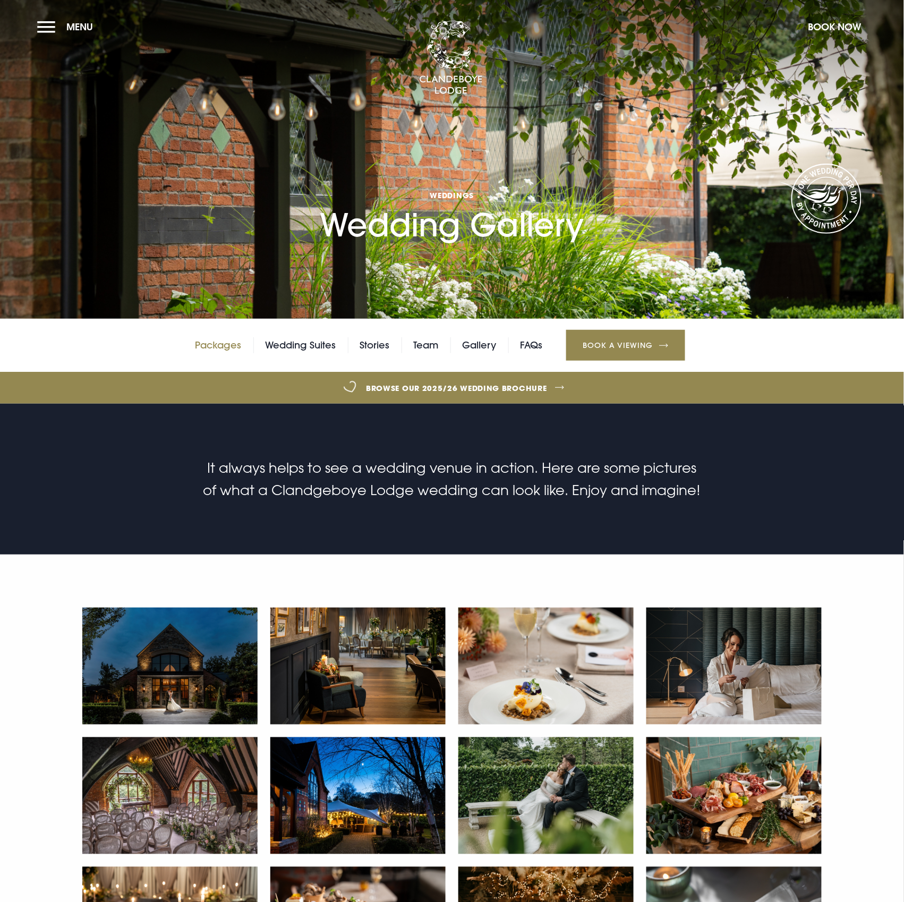
click at [221, 346] on link "Packages" at bounding box center [218, 345] width 46 height 16
